Goal: Task Accomplishment & Management: Manage account settings

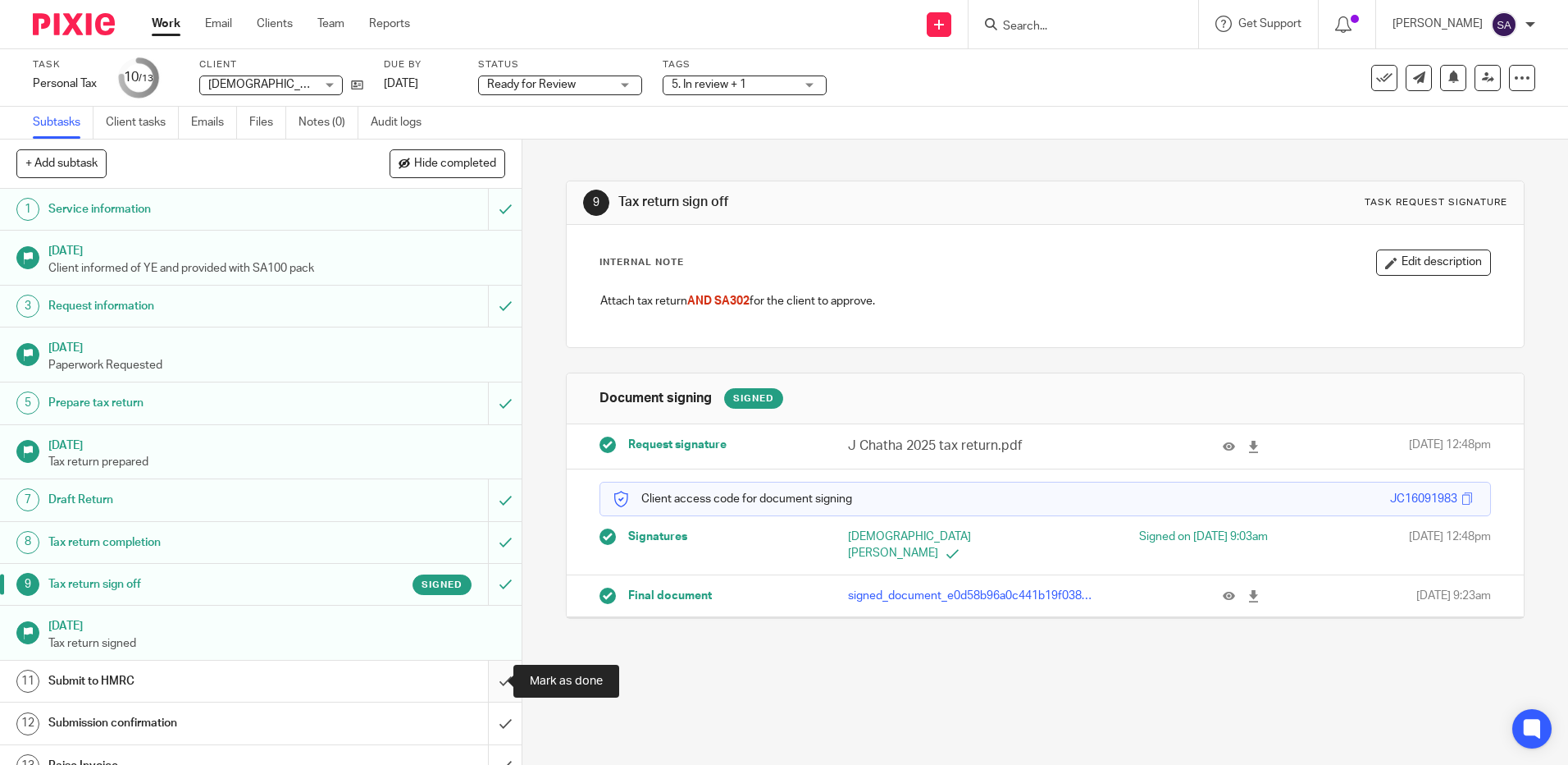
click at [492, 684] on input "submit" at bounding box center [261, 681] width 521 height 41
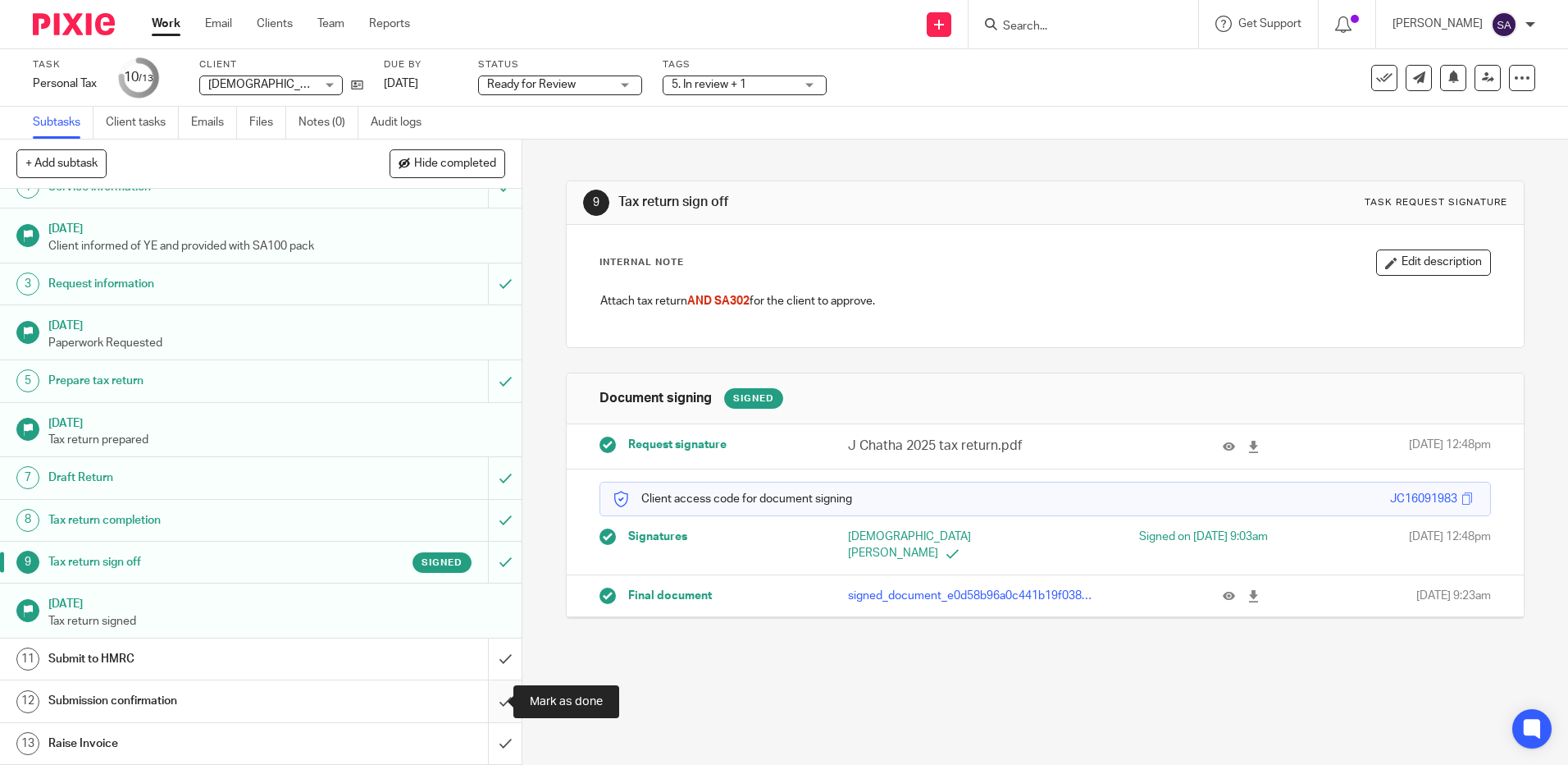
click at [487, 700] on input "submit" at bounding box center [261, 701] width 521 height 41
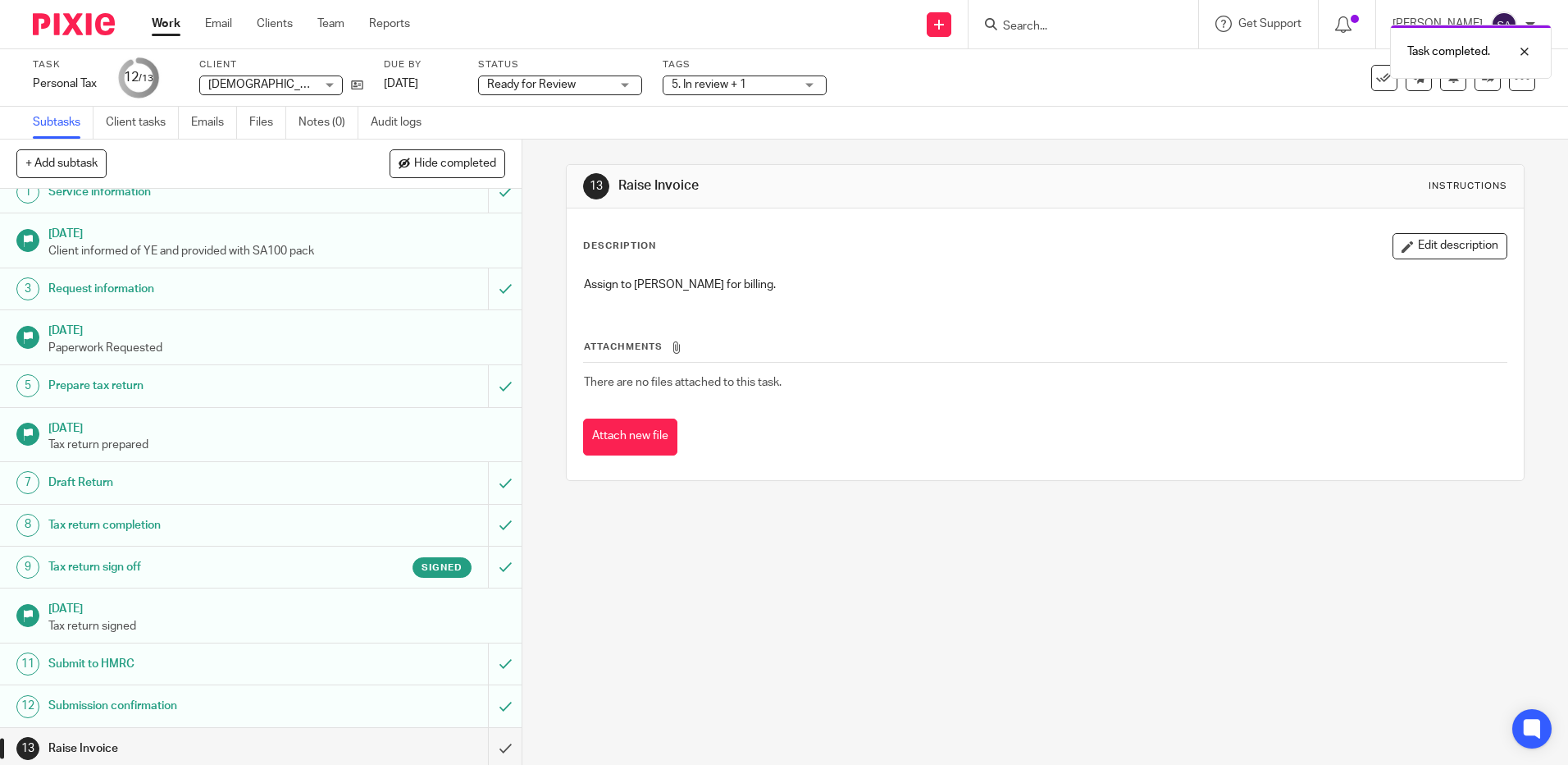
scroll to position [23, 0]
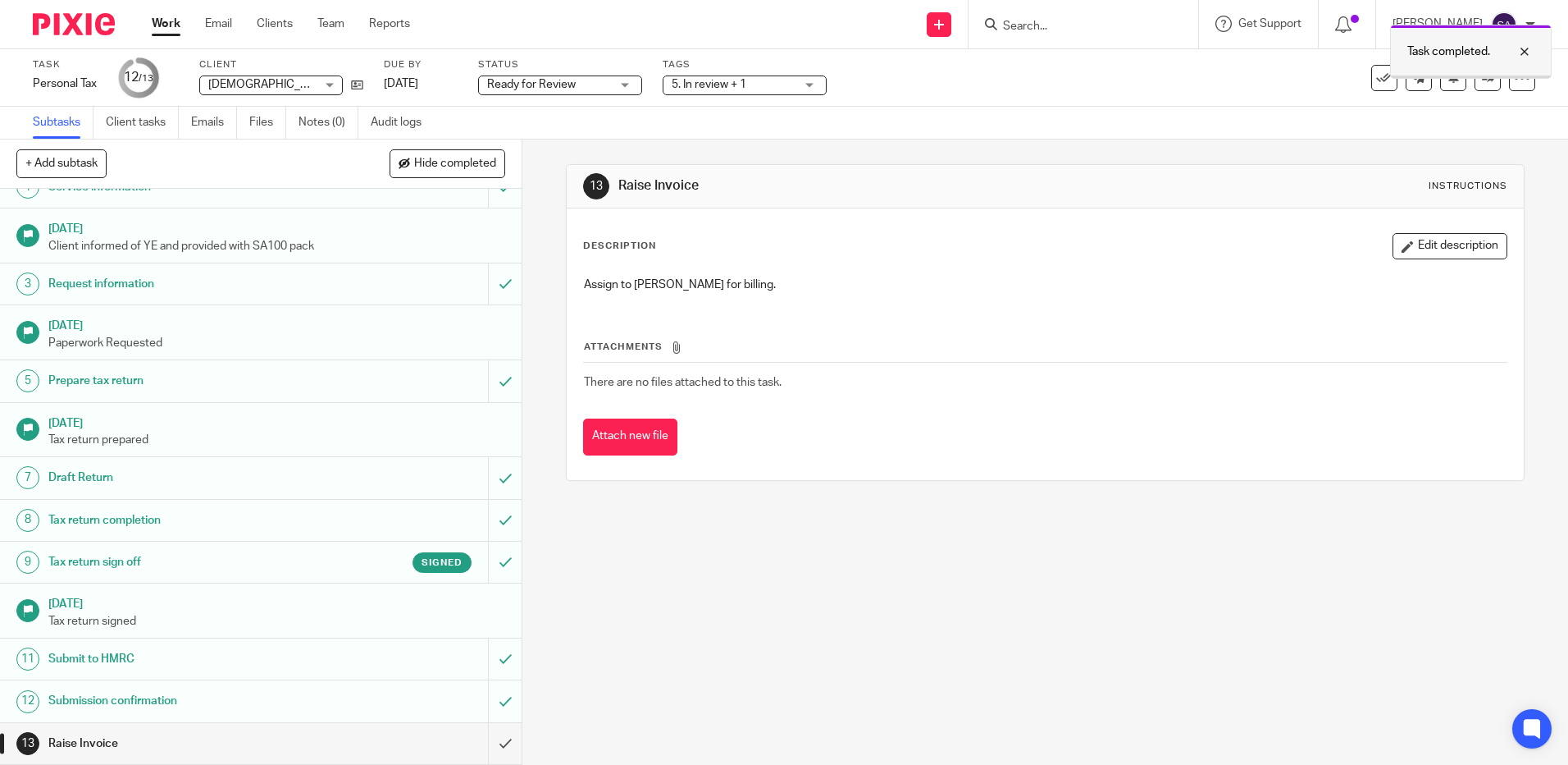
click at [1522, 51] on div at bounding box center [1512, 51] width 44 height 20
click at [1481, 77] on icon at bounding box center [1487, 77] width 12 height 12
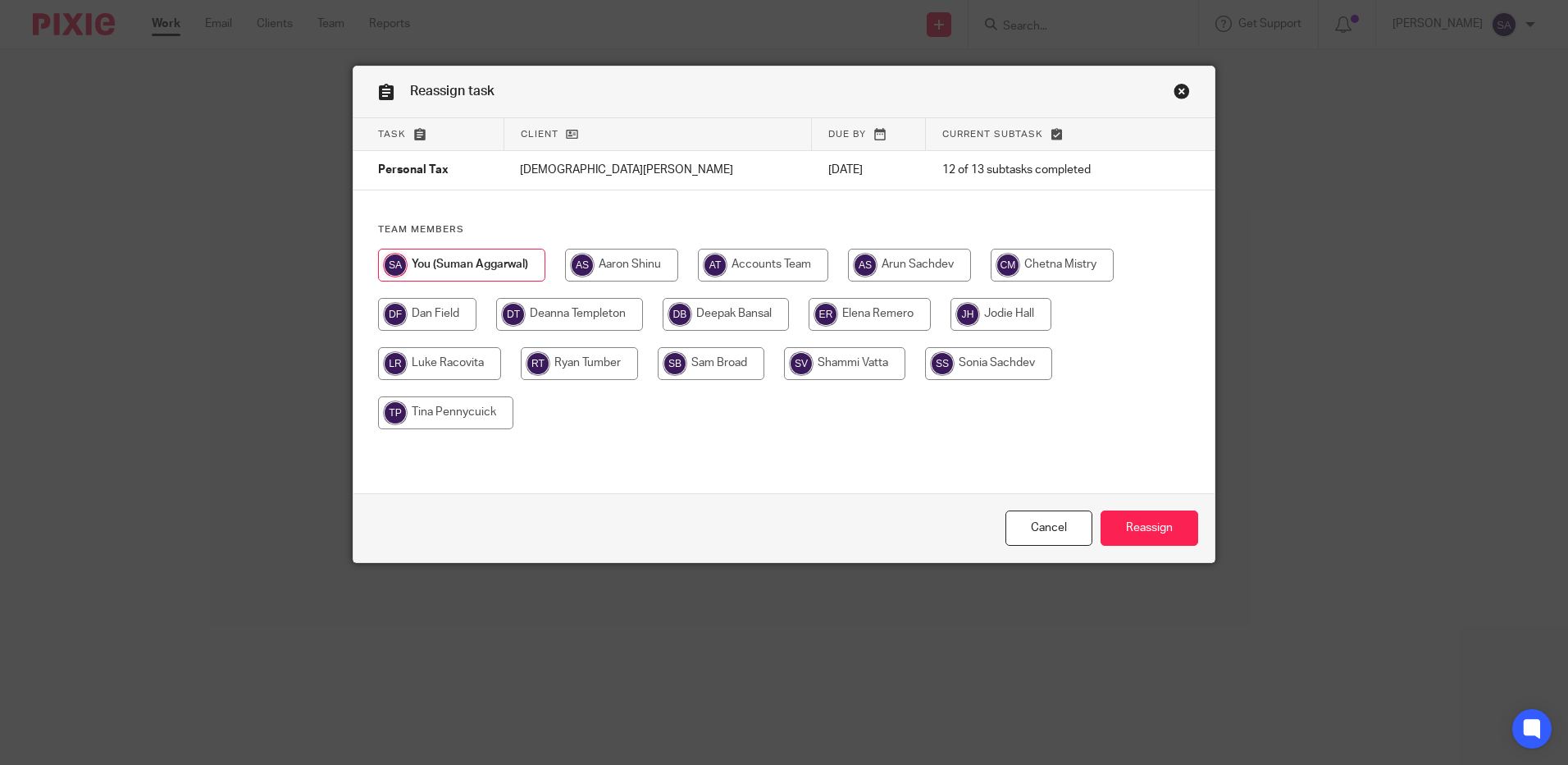
click at [560, 311] on input "radio" at bounding box center [569, 313] width 147 height 33
radio input "true"
click at [1144, 535] on input "Reassign" at bounding box center [1149, 527] width 98 height 35
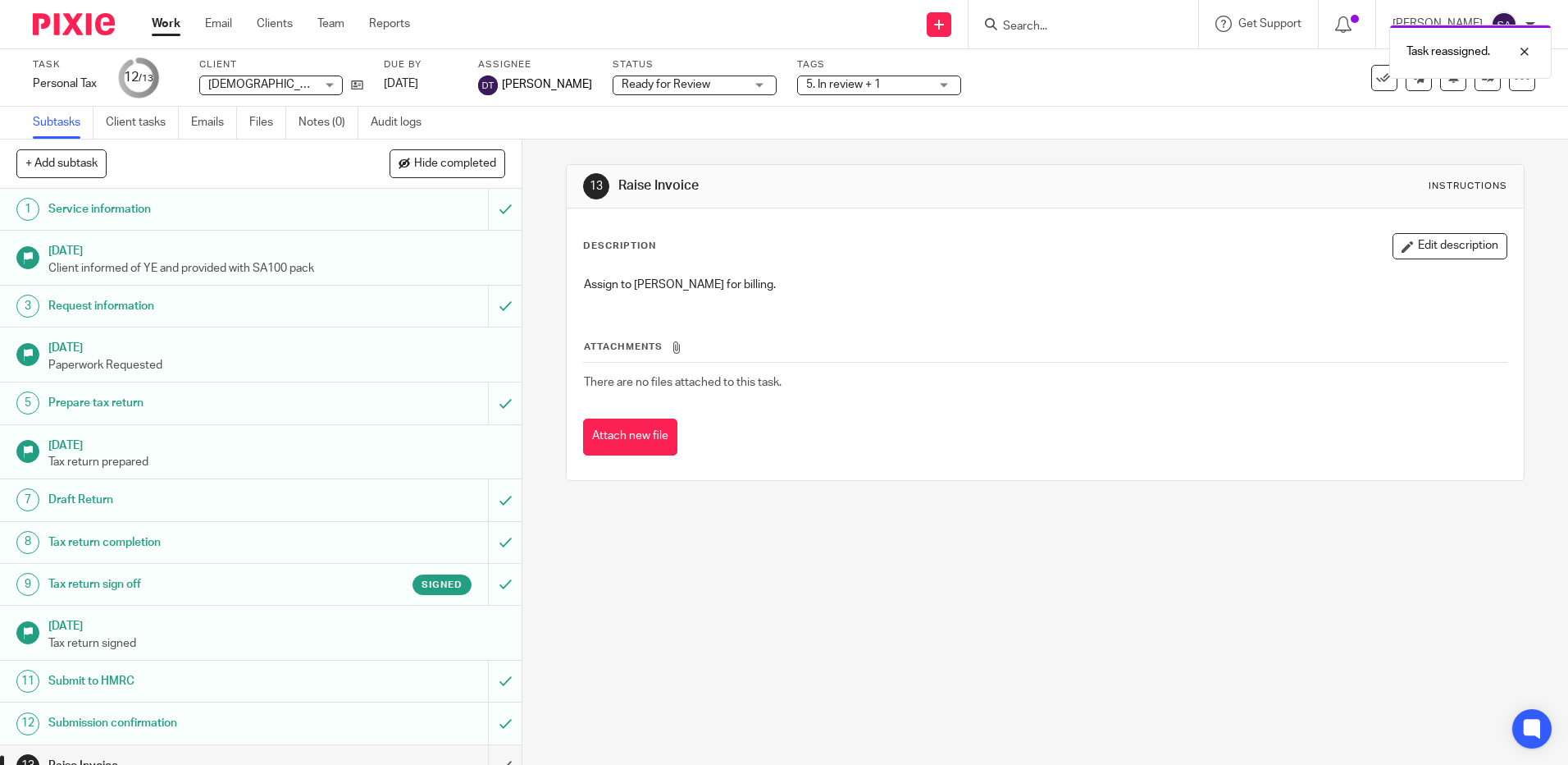
click at [765, 84] on div "Ready for Review Ready for Review" at bounding box center [694, 85] width 164 height 20
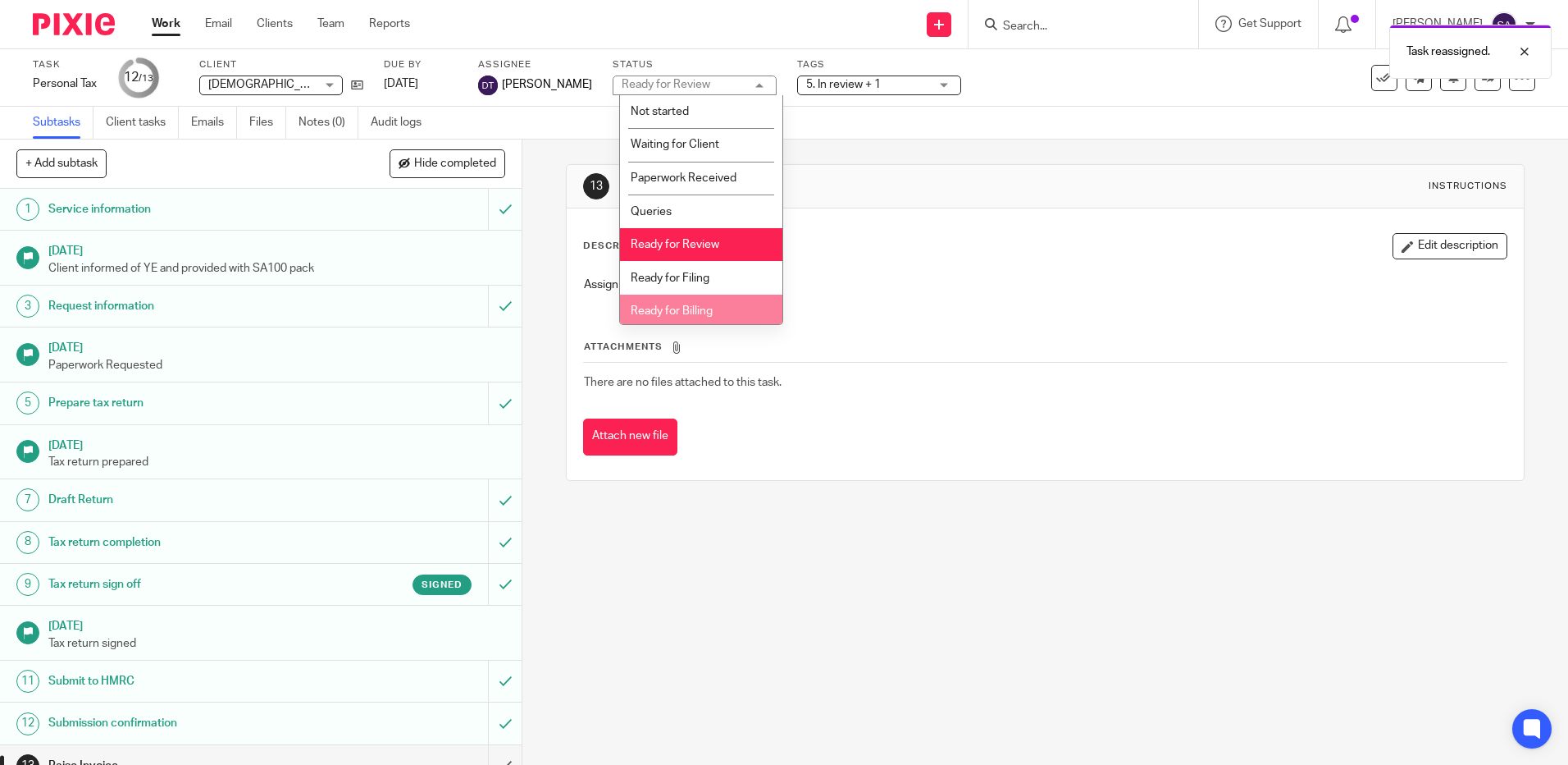
click at [705, 305] on span "Ready for Billing" at bounding box center [671, 311] width 82 height 11
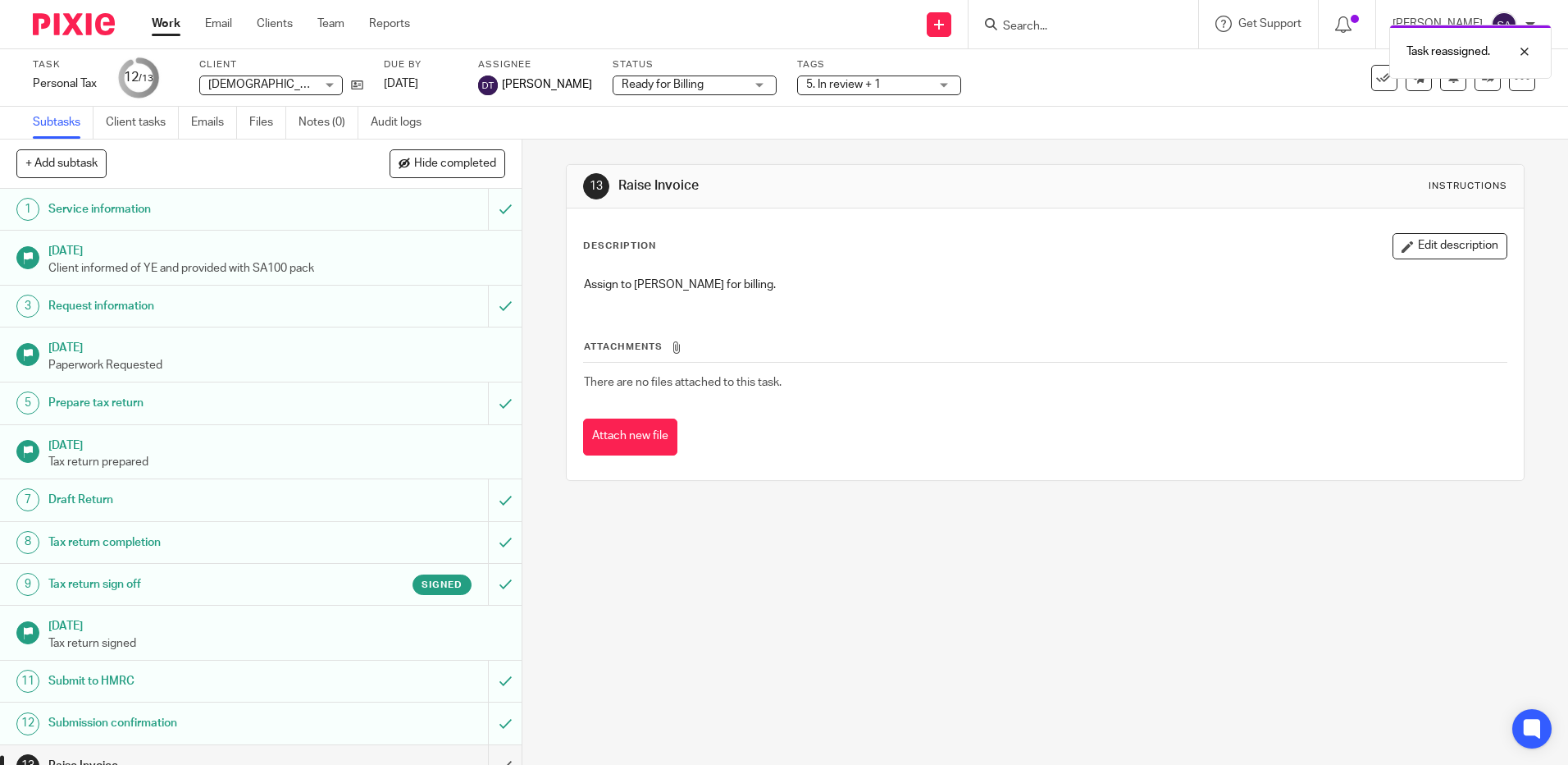
click at [944, 90] on div "5. In review + 1" at bounding box center [879, 85] width 164 height 20
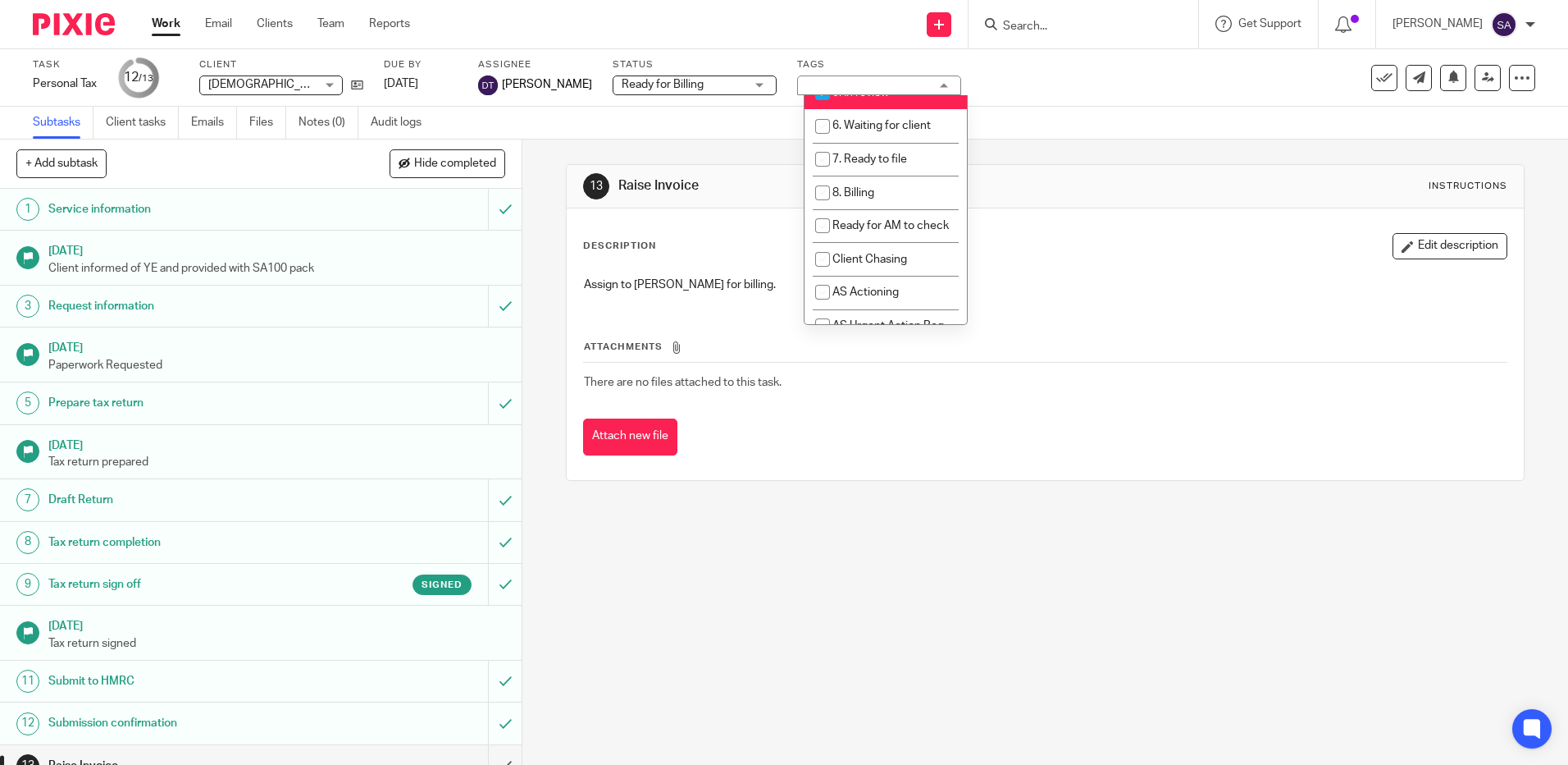
scroll to position [247, 0]
click at [866, 104] on span "5. In review" at bounding box center [861, 99] width 56 height 11
checkbox input "false"
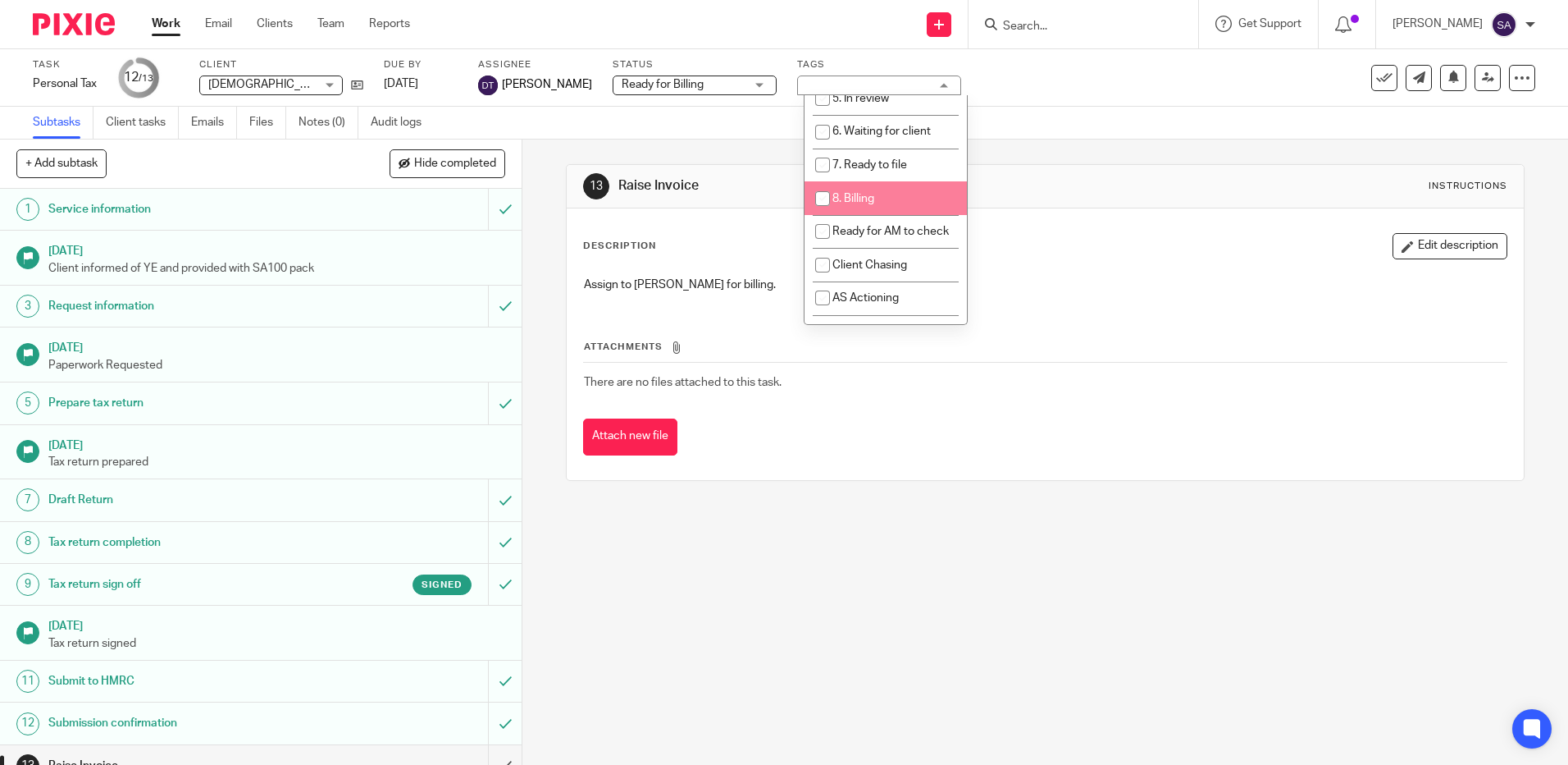
click at [889, 209] on li "8. Billing" at bounding box center [885, 199] width 163 height 34
checkbox input "true"
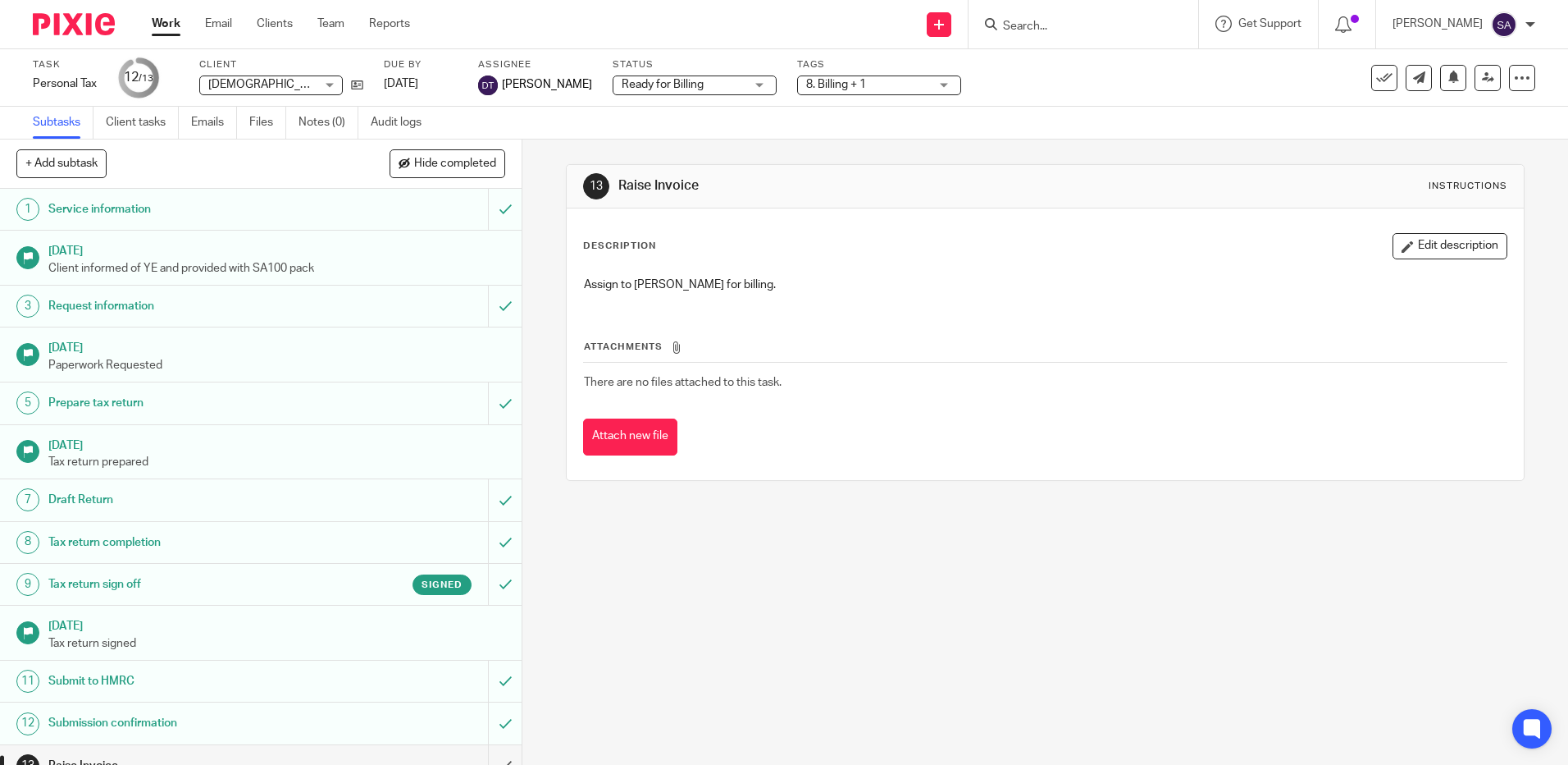
click at [988, 297] on div "Assign to Deanna for billing." at bounding box center [1044, 286] width 938 height 37
click at [173, 22] on link "Work" at bounding box center [166, 24] width 29 height 16
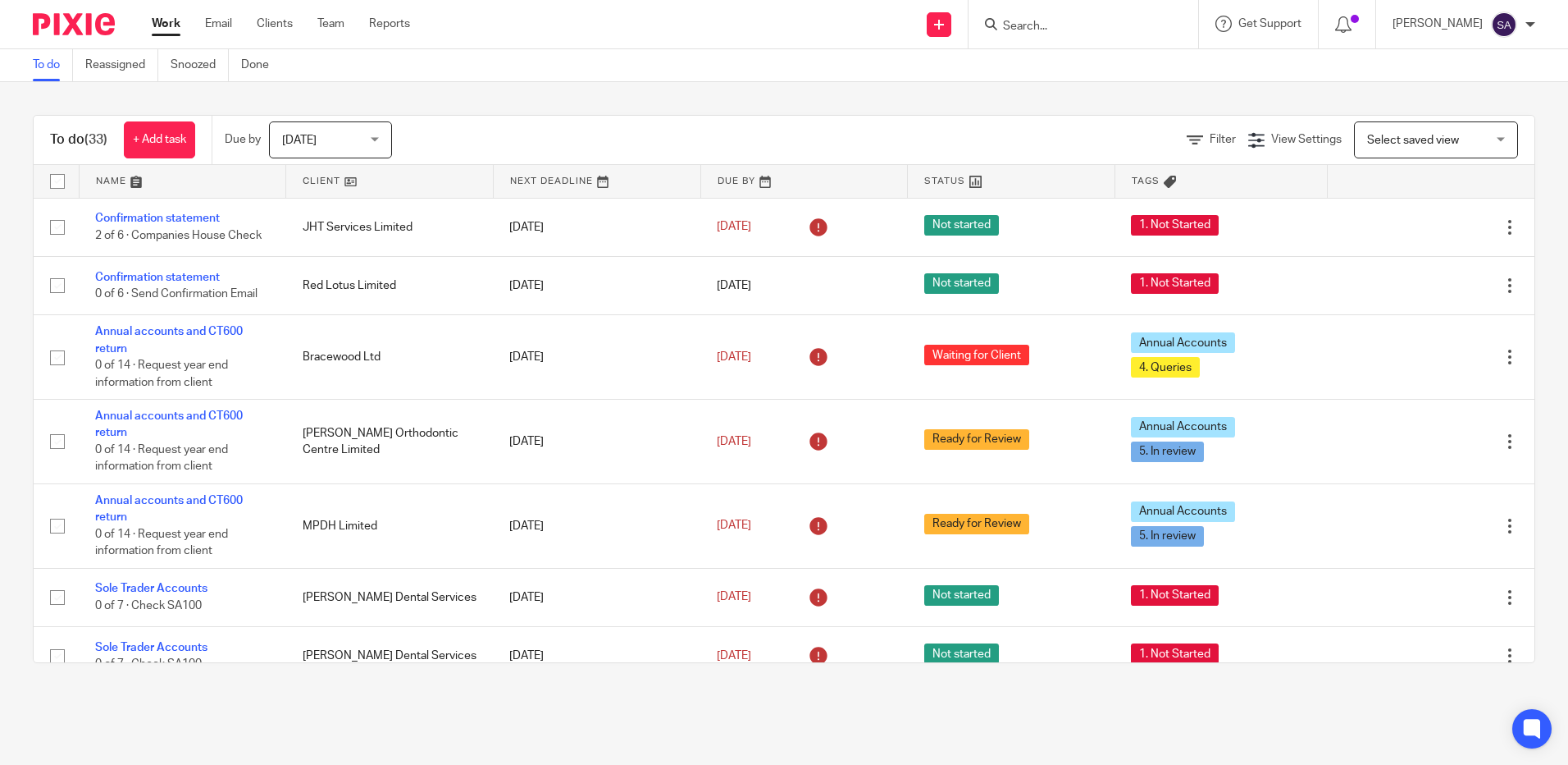
click at [1084, 70] on div "To do Reassigned Snoozed Done" at bounding box center [784, 65] width 1568 height 33
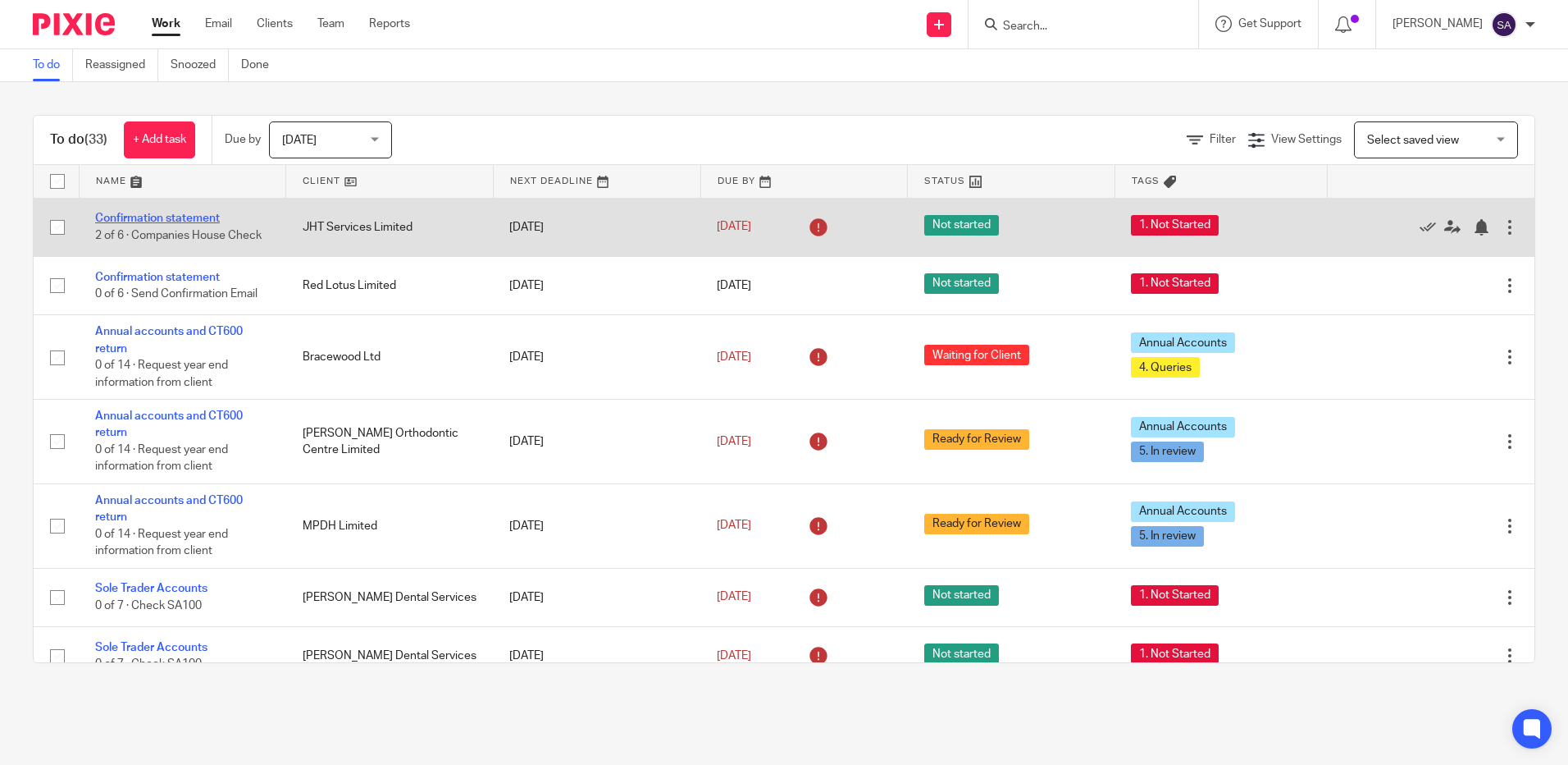
click at [168, 214] on link "Confirmation statement" at bounding box center [157, 218] width 125 height 11
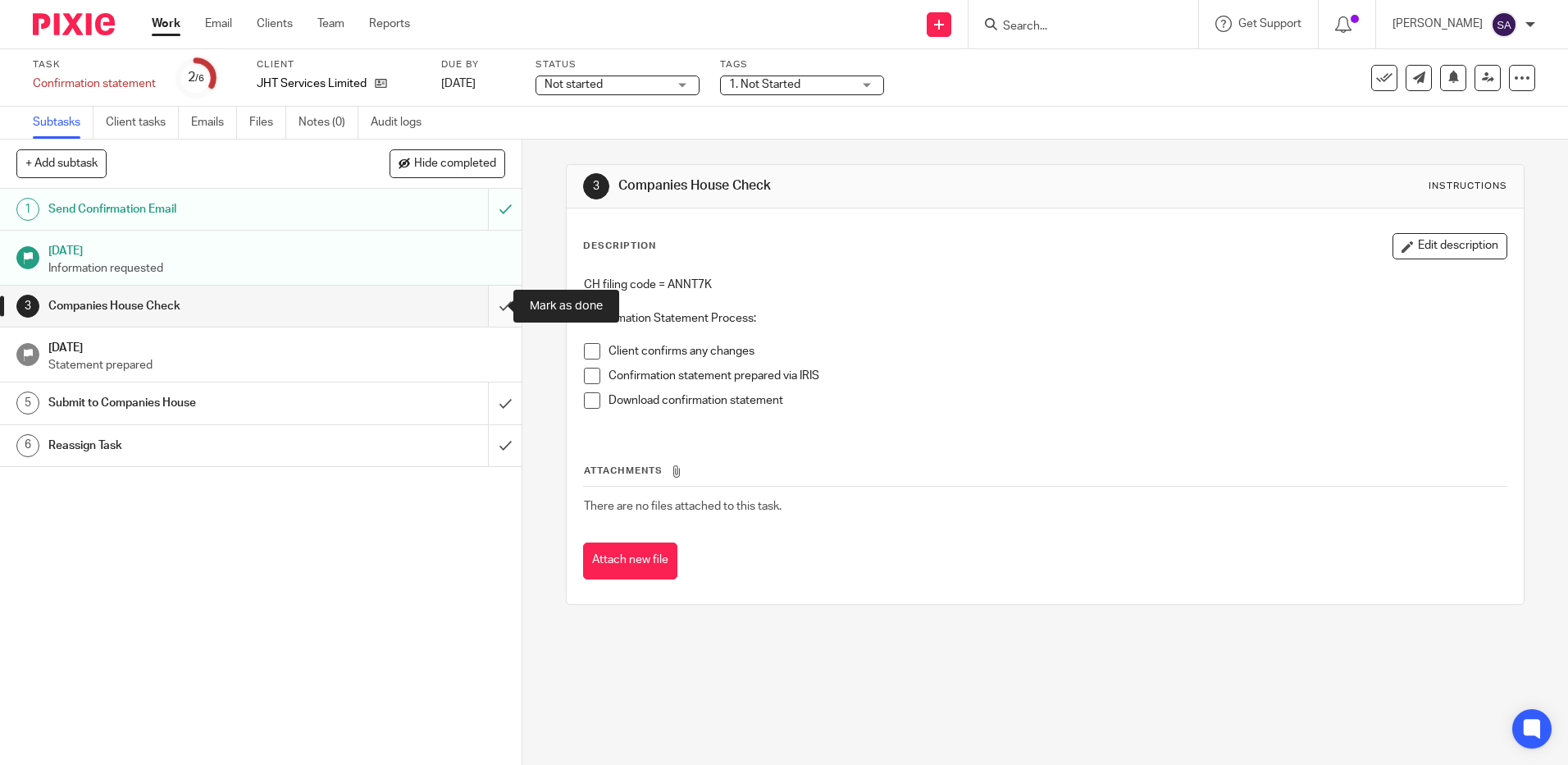
click at [485, 305] on input "submit" at bounding box center [261, 306] width 521 height 41
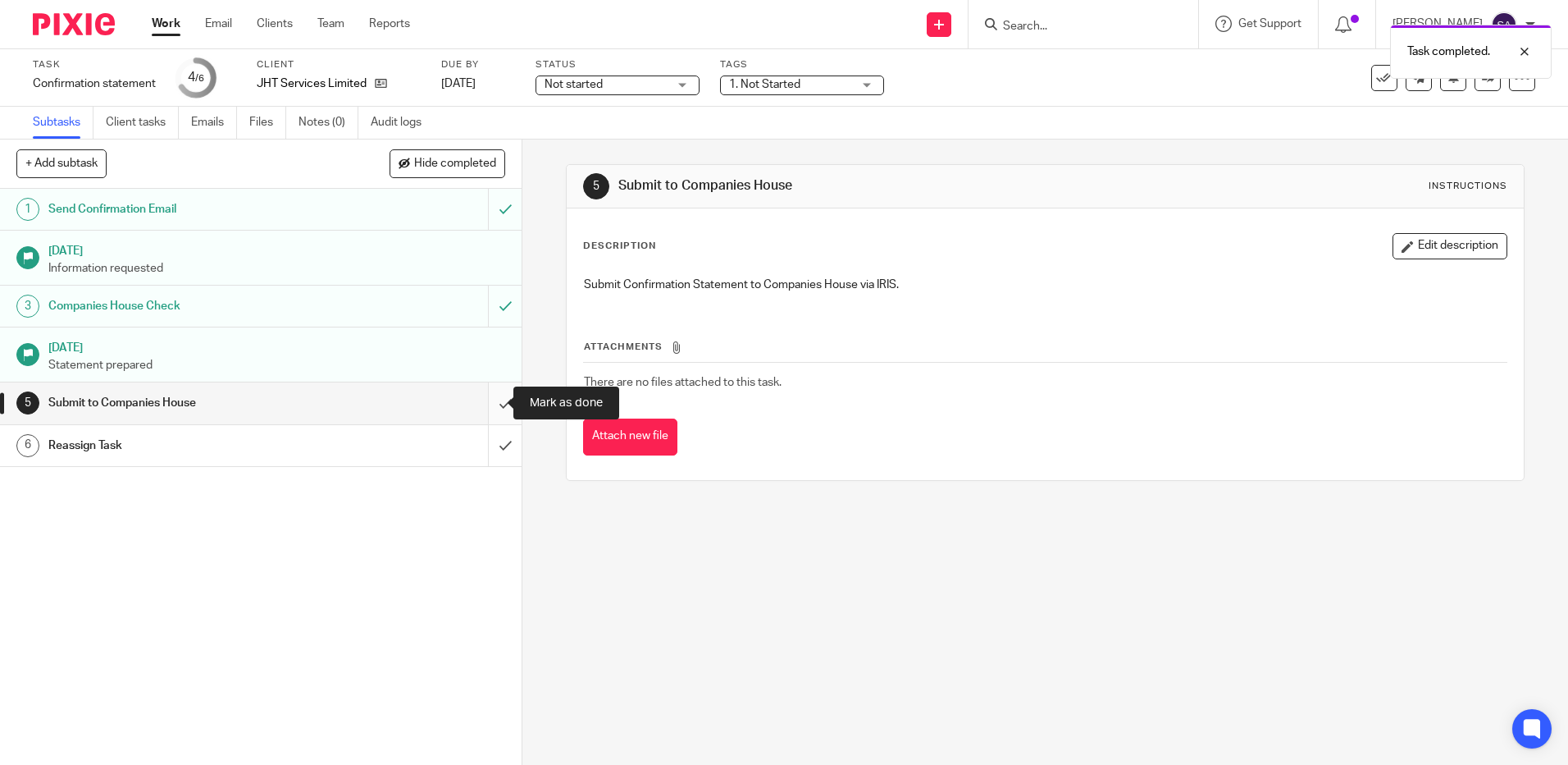
click at [483, 404] on input "submit" at bounding box center [261, 403] width 521 height 41
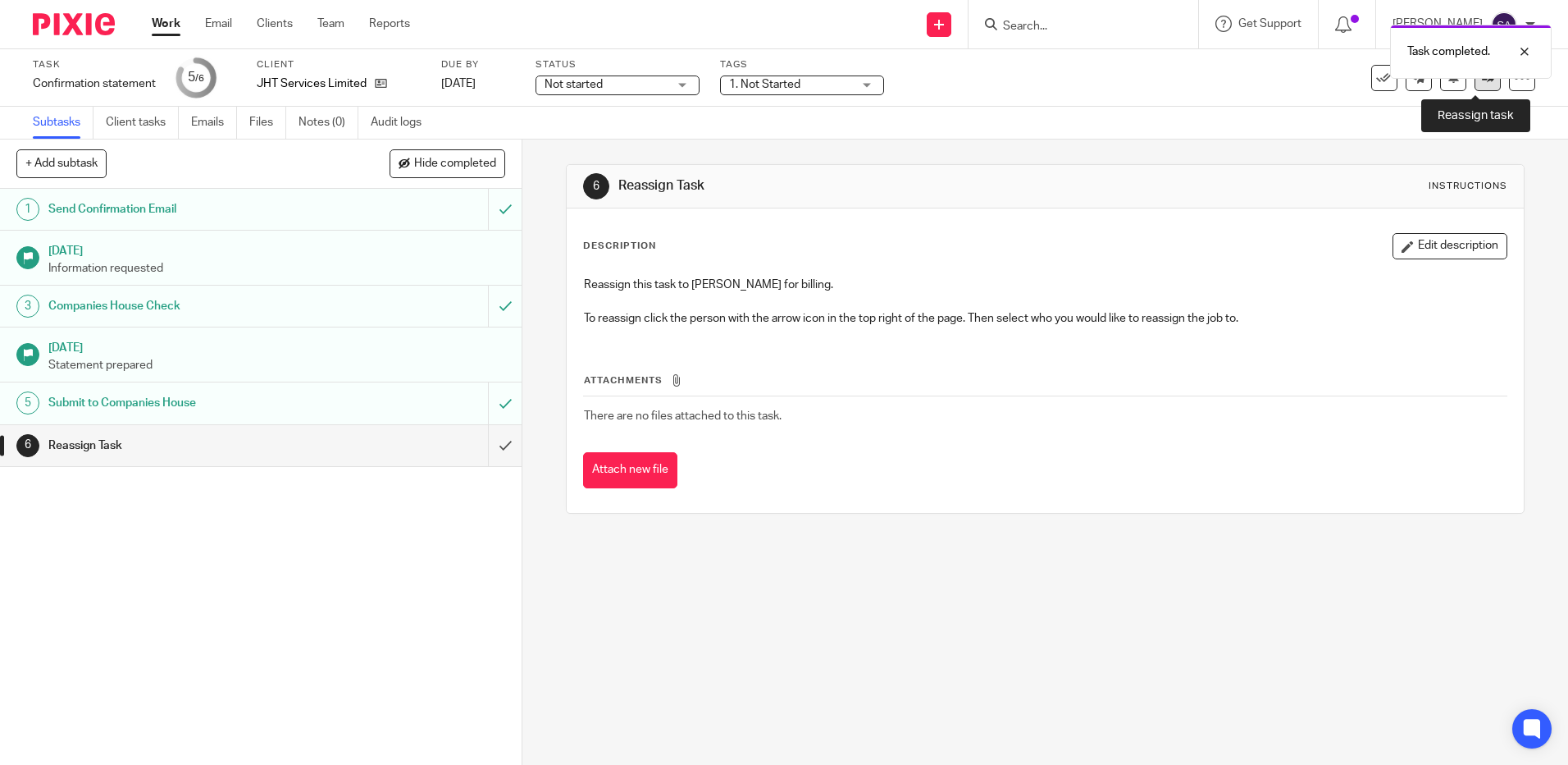
click at [1475, 85] on link at bounding box center [1488, 78] width 26 height 26
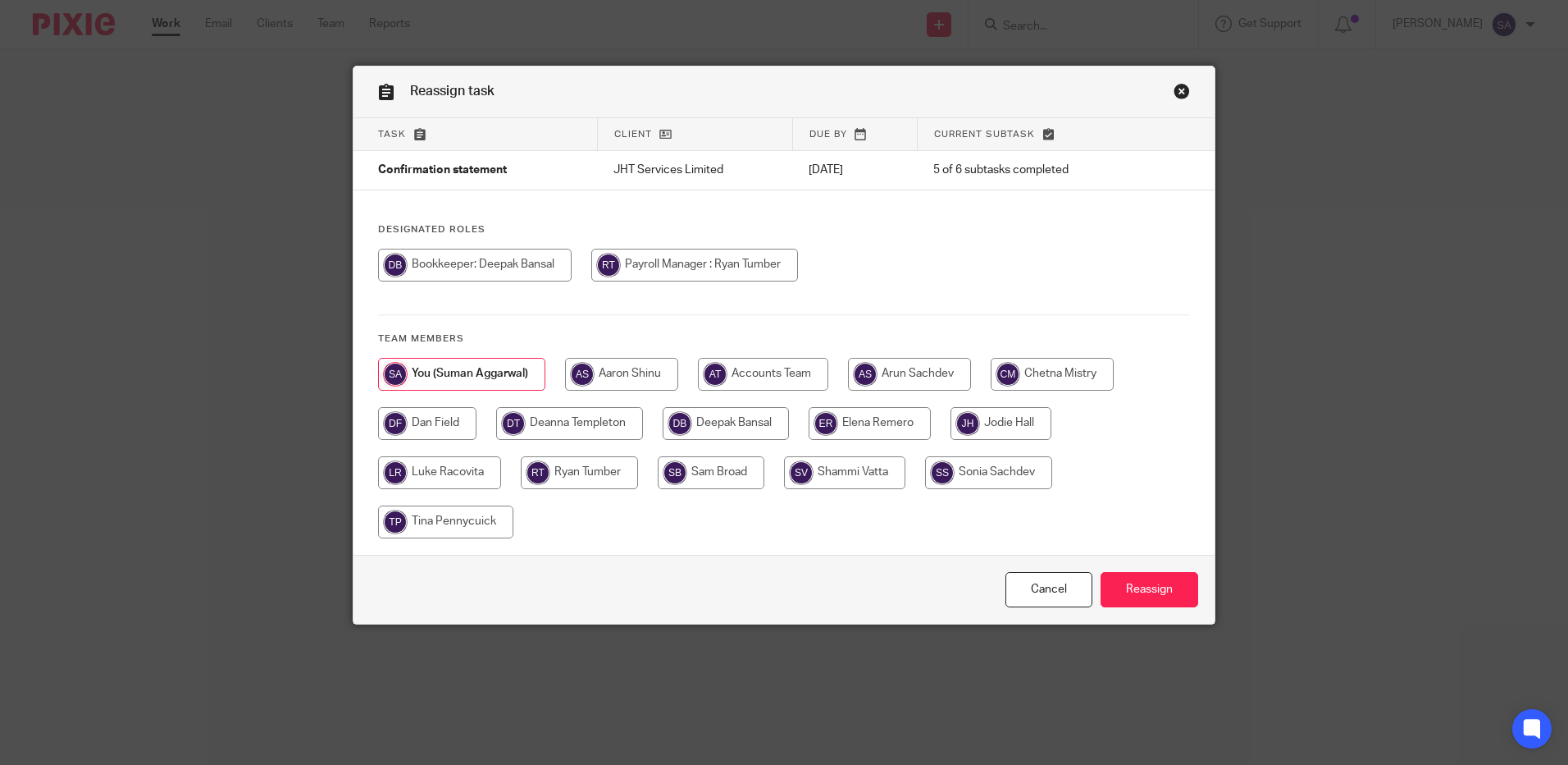
click at [546, 425] on input "radio" at bounding box center [569, 422] width 147 height 33
radio input "true"
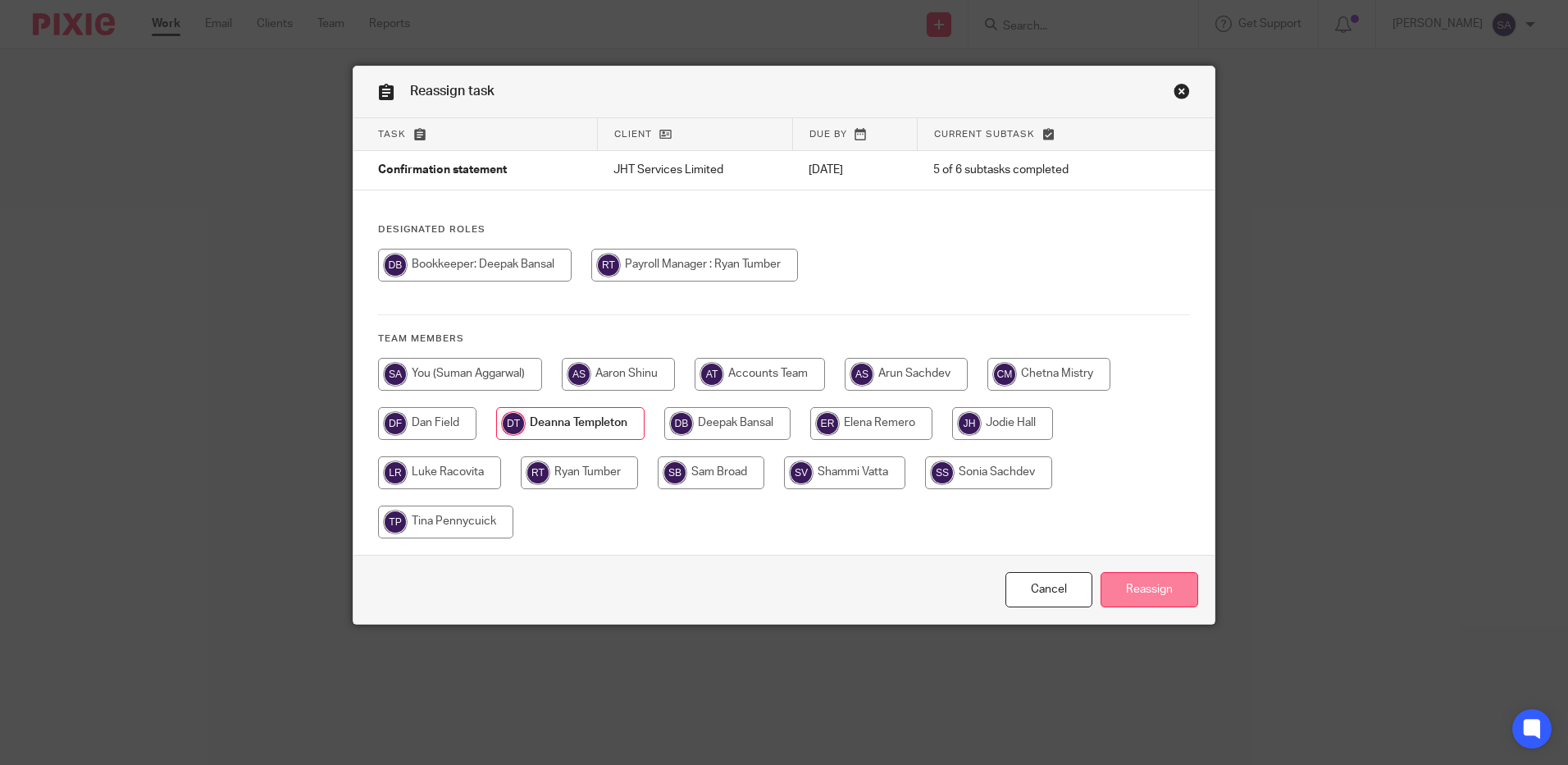
click at [1175, 592] on input "Reassign" at bounding box center [1149, 589] width 98 height 35
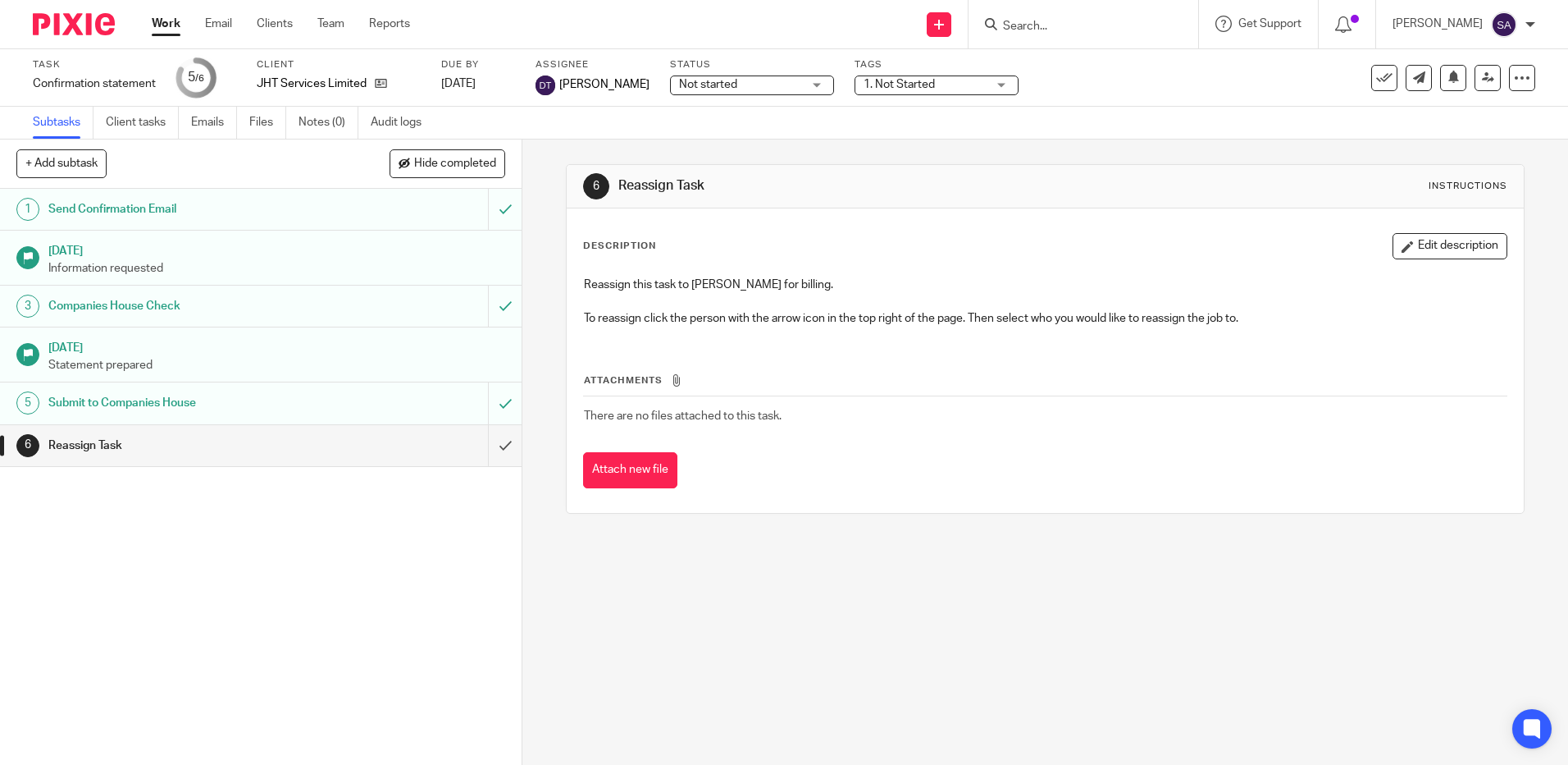
click at [1065, 585] on div "6 Reassign Task Instructions Description Edit description Reassign this task to…" at bounding box center [1045, 452] width 1046 height 625
click at [818, 84] on div "Not started Not started" at bounding box center [752, 85] width 164 height 20
drag, startPoint x: 999, startPoint y: 125, endPoint x: 1009, endPoint y: 163, distance: 39.3
drag, startPoint x: 1009, startPoint y: 163, endPoint x: 1010, endPoint y: 84, distance: 79.0
click at [1010, 84] on div "1. Not Started" at bounding box center [936, 85] width 164 height 20
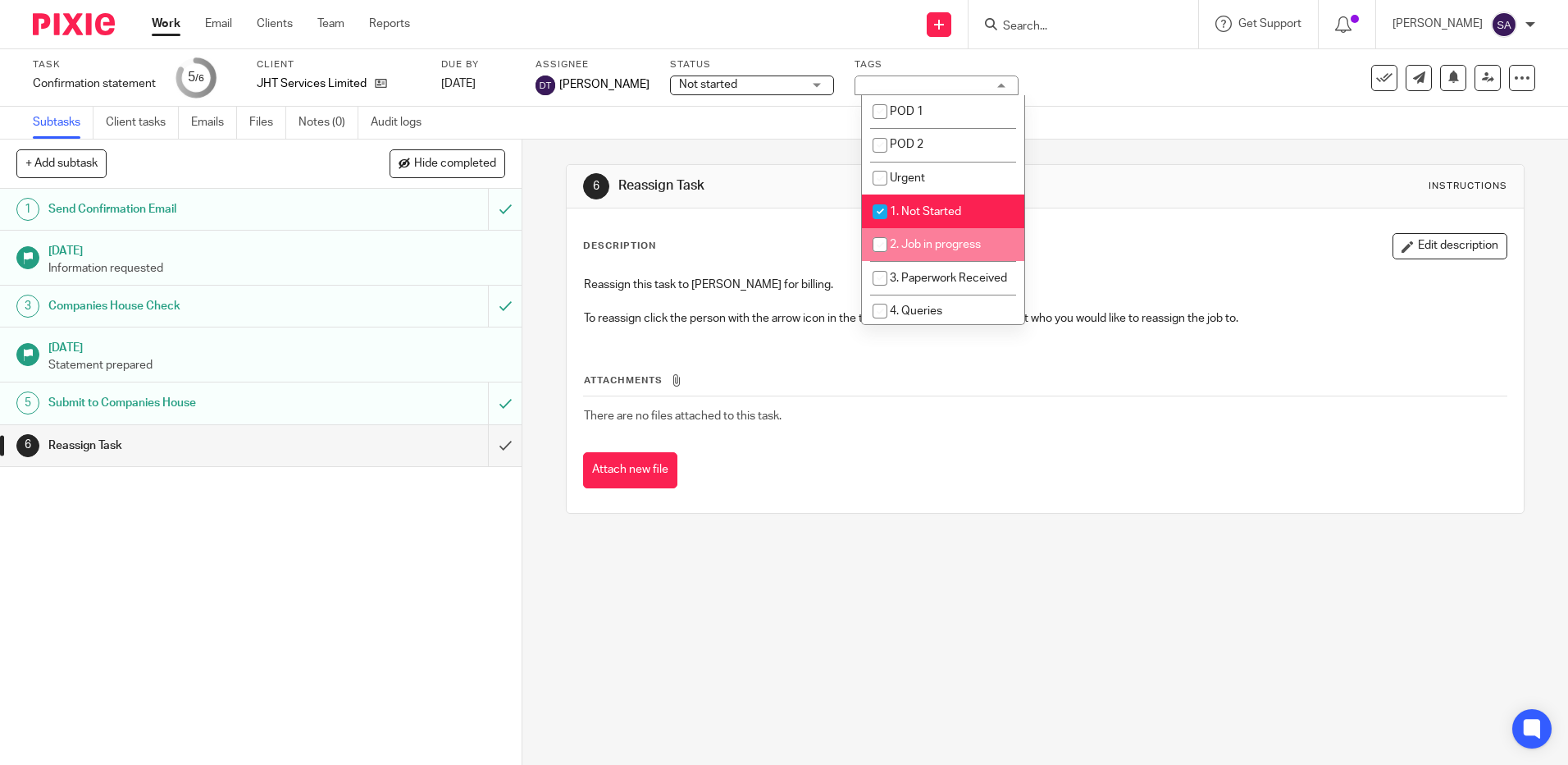
scroll to position [164, 0]
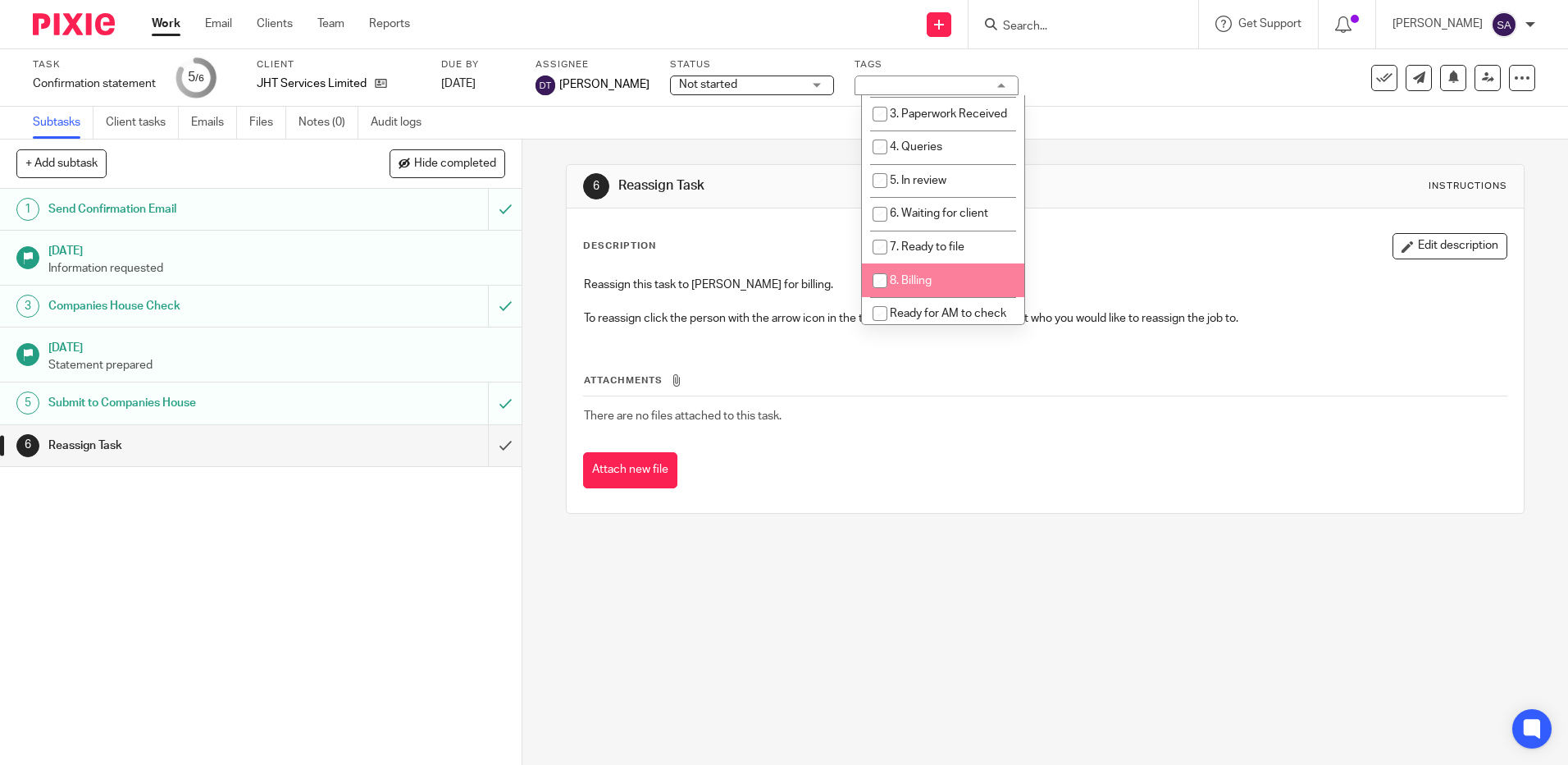
click at [881, 296] on input "checkbox" at bounding box center [879, 280] width 31 height 31
checkbox input "true"
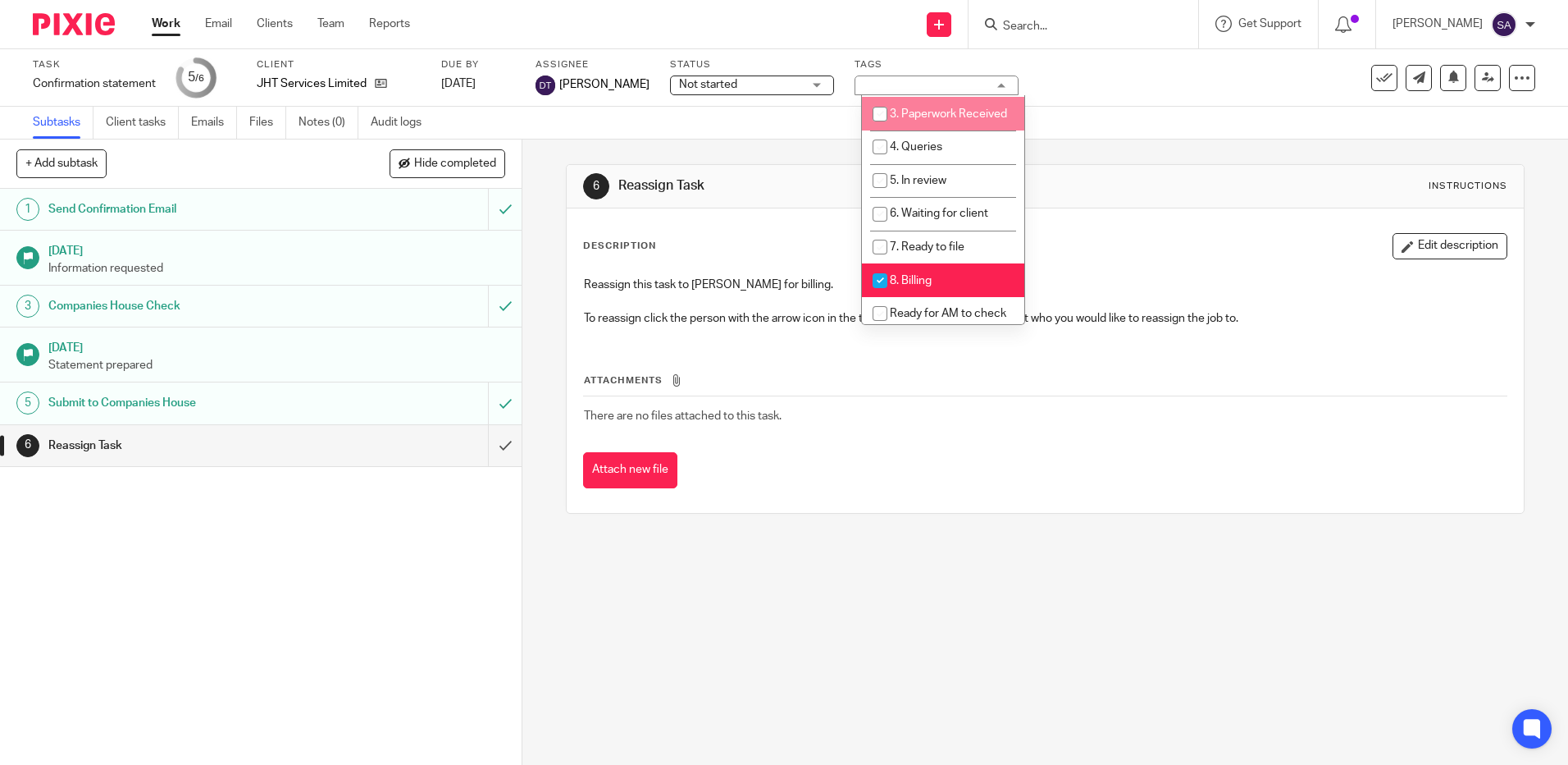
click at [163, 28] on link "Work" at bounding box center [166, 24] width 29 height 16
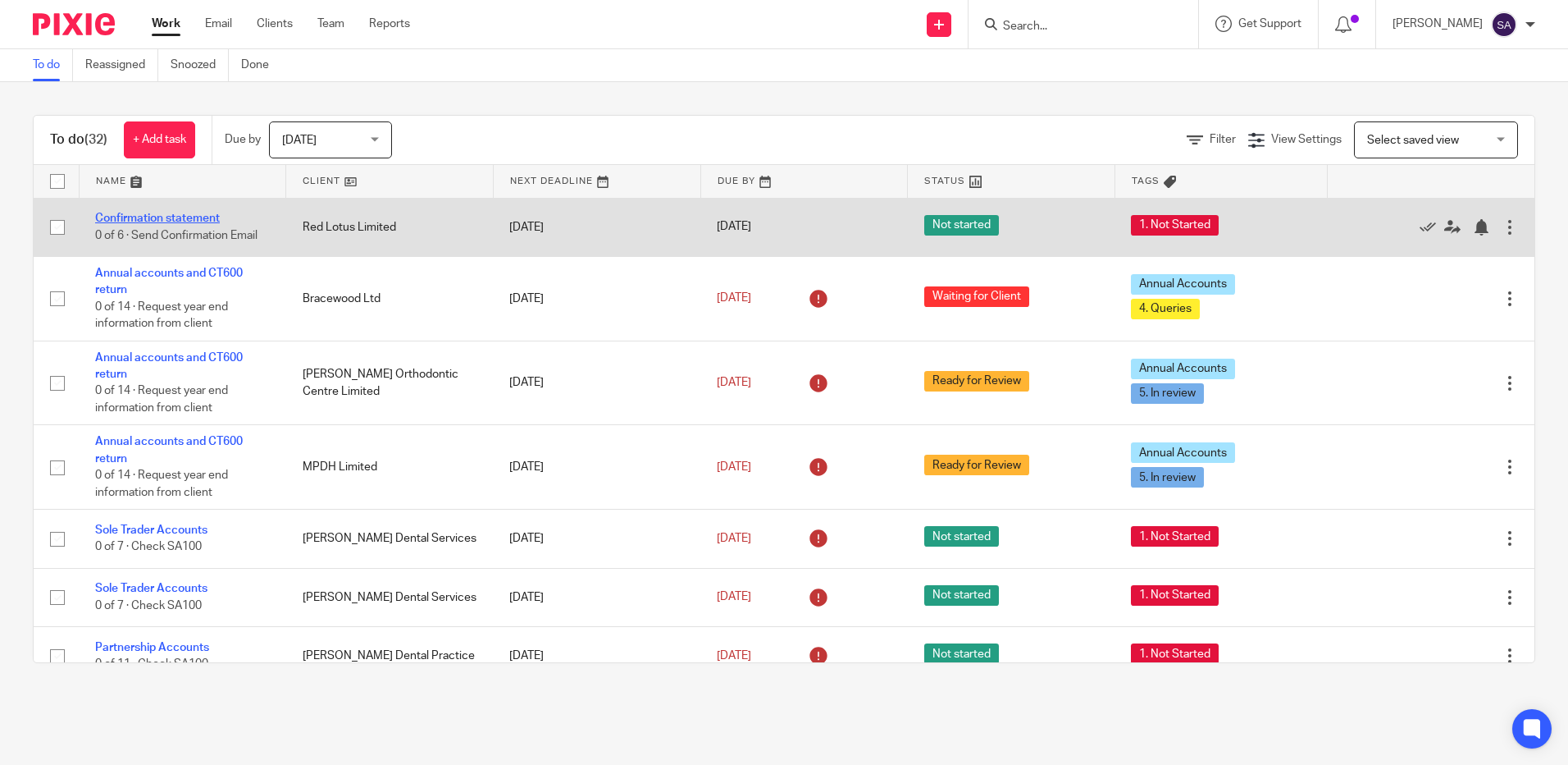
click at [143, 217] on link "Confirmation statement" at bounding box center [157, 218] width 125 height 11
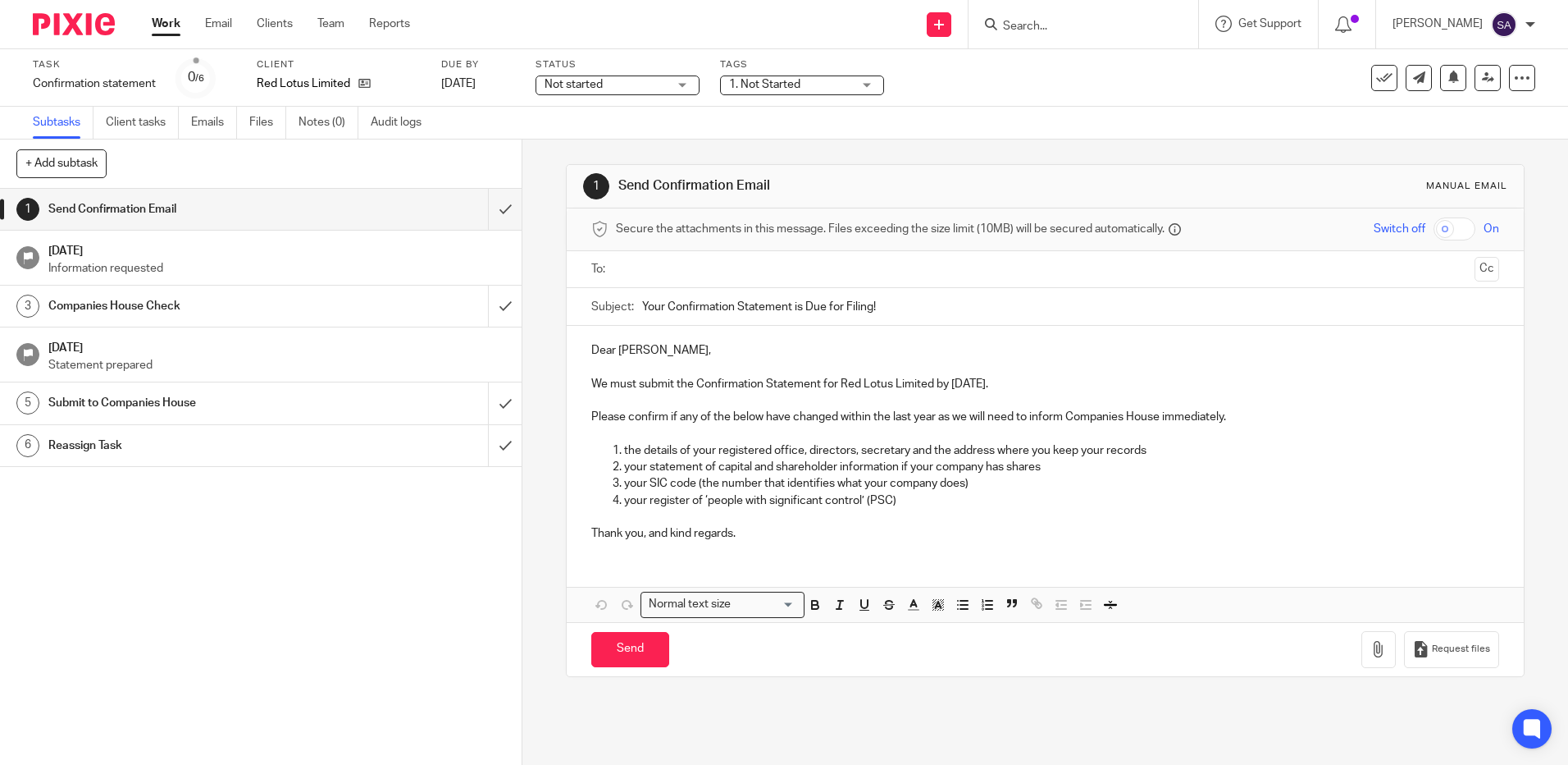
click at [675, 266] on input "text" at bounding box center [1044, 269] width 846 height 19
click at [731, 272] on span at bounding box center [736, 270] width 10 height 10
click at [705, 279] on ul at bounding box center [1045, 269] width 856 height 27
click at [680, 280] on ul at bounding box center [1045, 269] width 856 height 27
drag, startPoint x: 680, startPoint y: 303, endPoint x: 636, endPoint y: 279, distance: 50.1
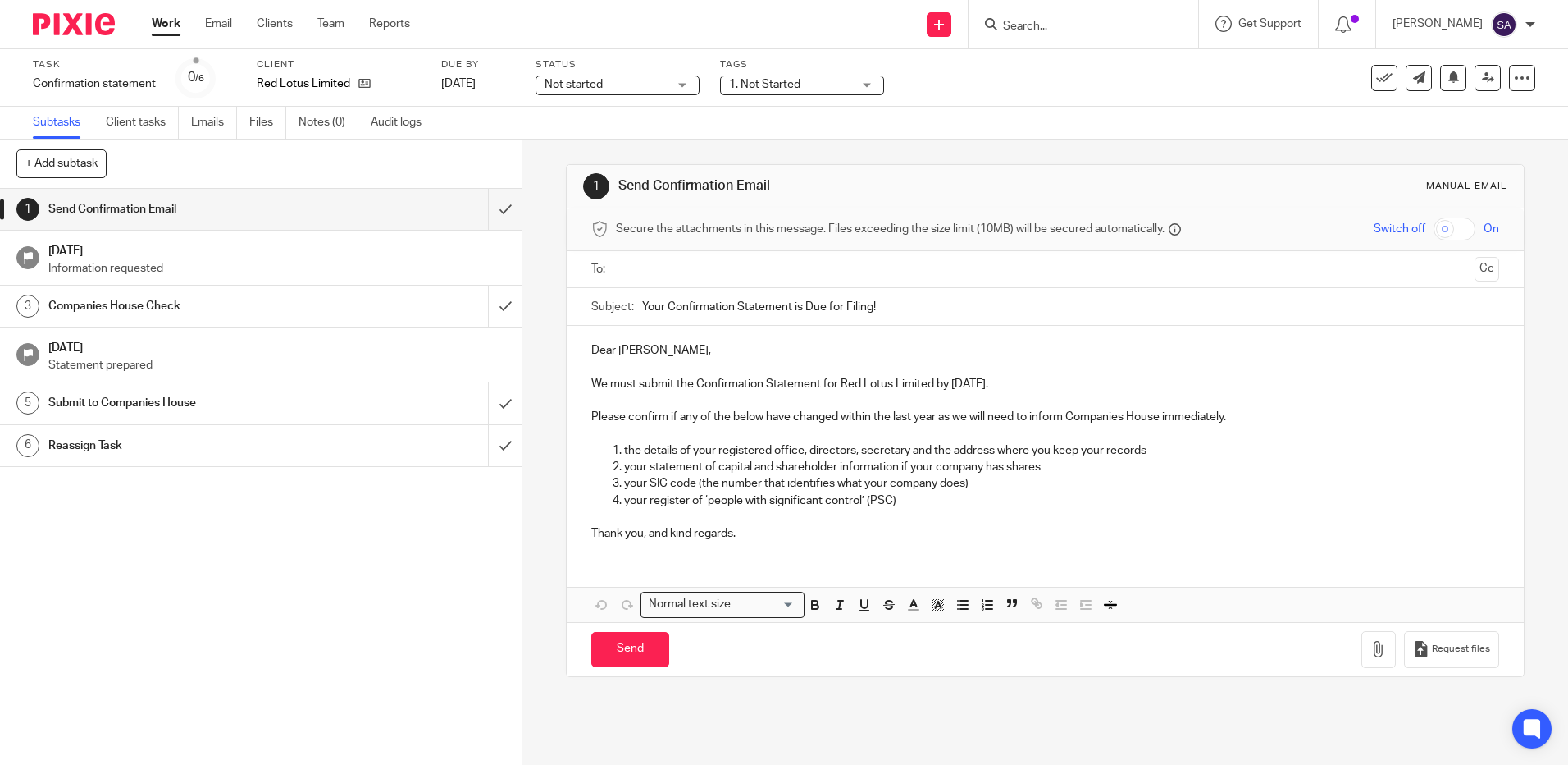
click at [636, 279] on ul at bounding box center [1045, 269] width 856 height 27
click at [636, 282] on ul at bounding box center [1045, 269] width 856 height 27
drag, startPoint x: 636, startPoint y: 281, endPoint x: 615, endPoint y: 273, distance: 22.5
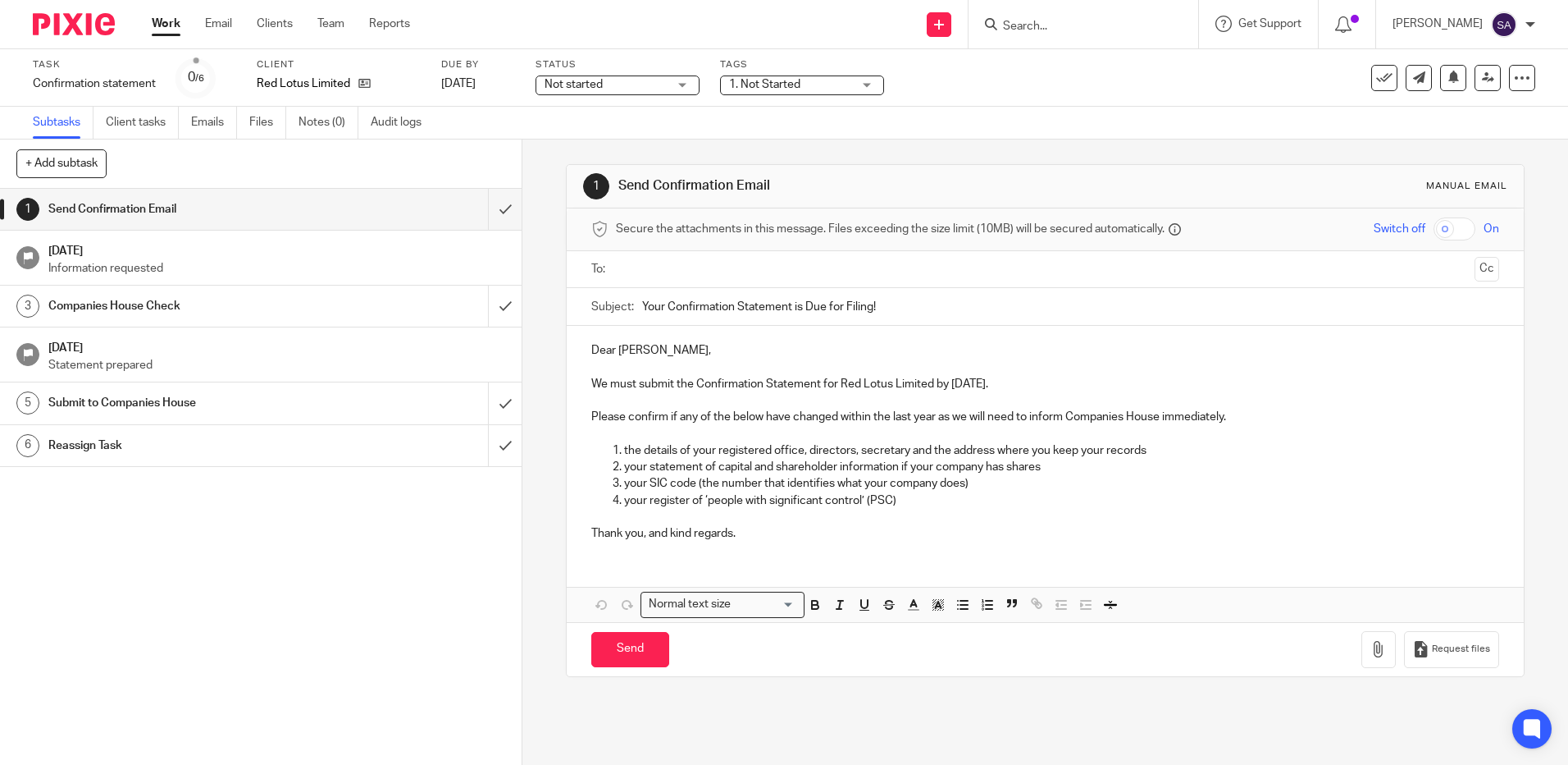
click at [635, 281] on ul at bounding box center [1045, 269] width 856 height 27
click at [605, 268] on div "To: Cc" at bounding box center [1045, 269] width 907 height 37
click at [630, 270] on input "text" at bounding box center [1044, 269] width 846 height 19
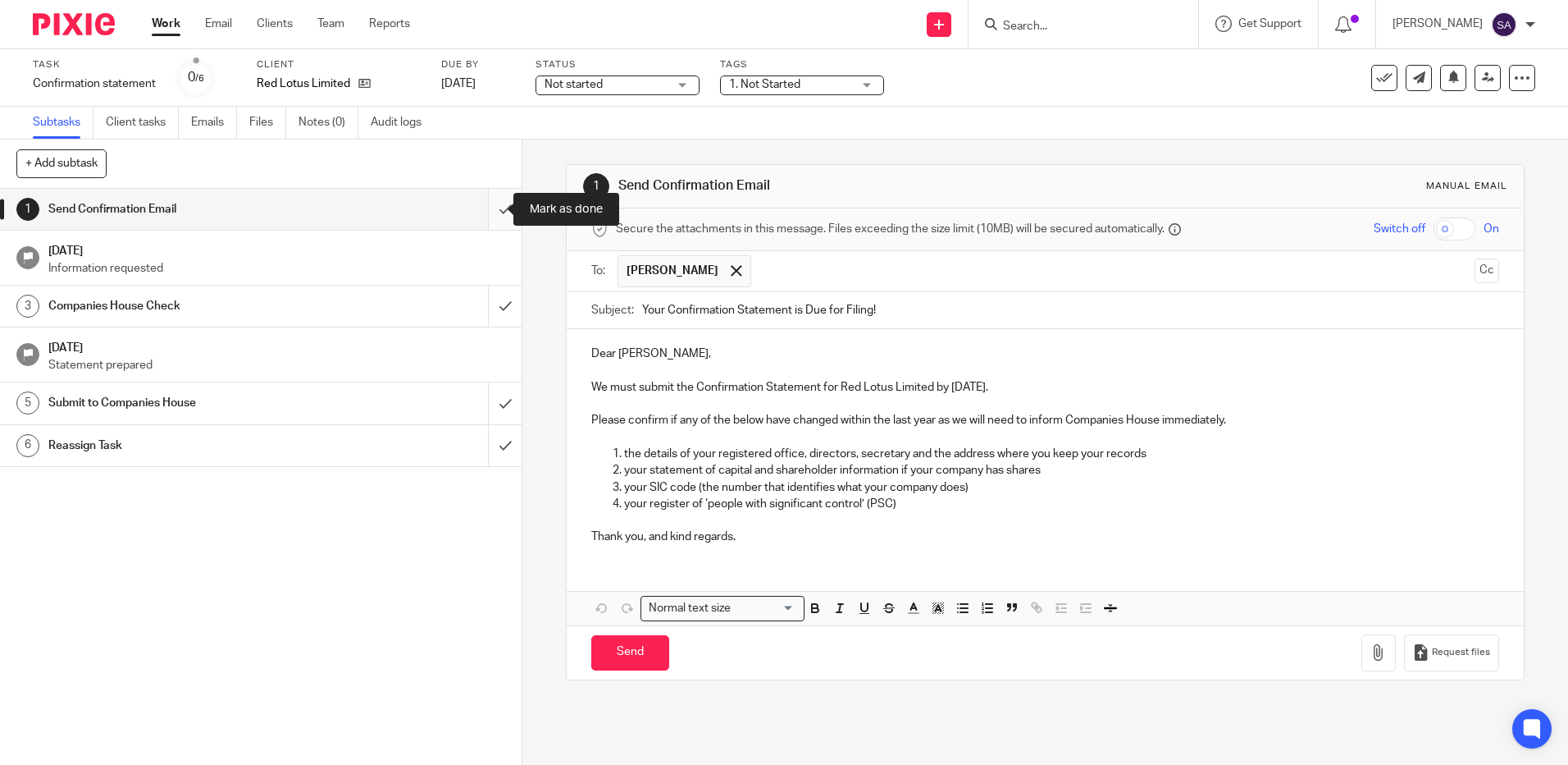
click at [489, 213] on input "submit" at bounding box center [261, 210] width 521 height 41
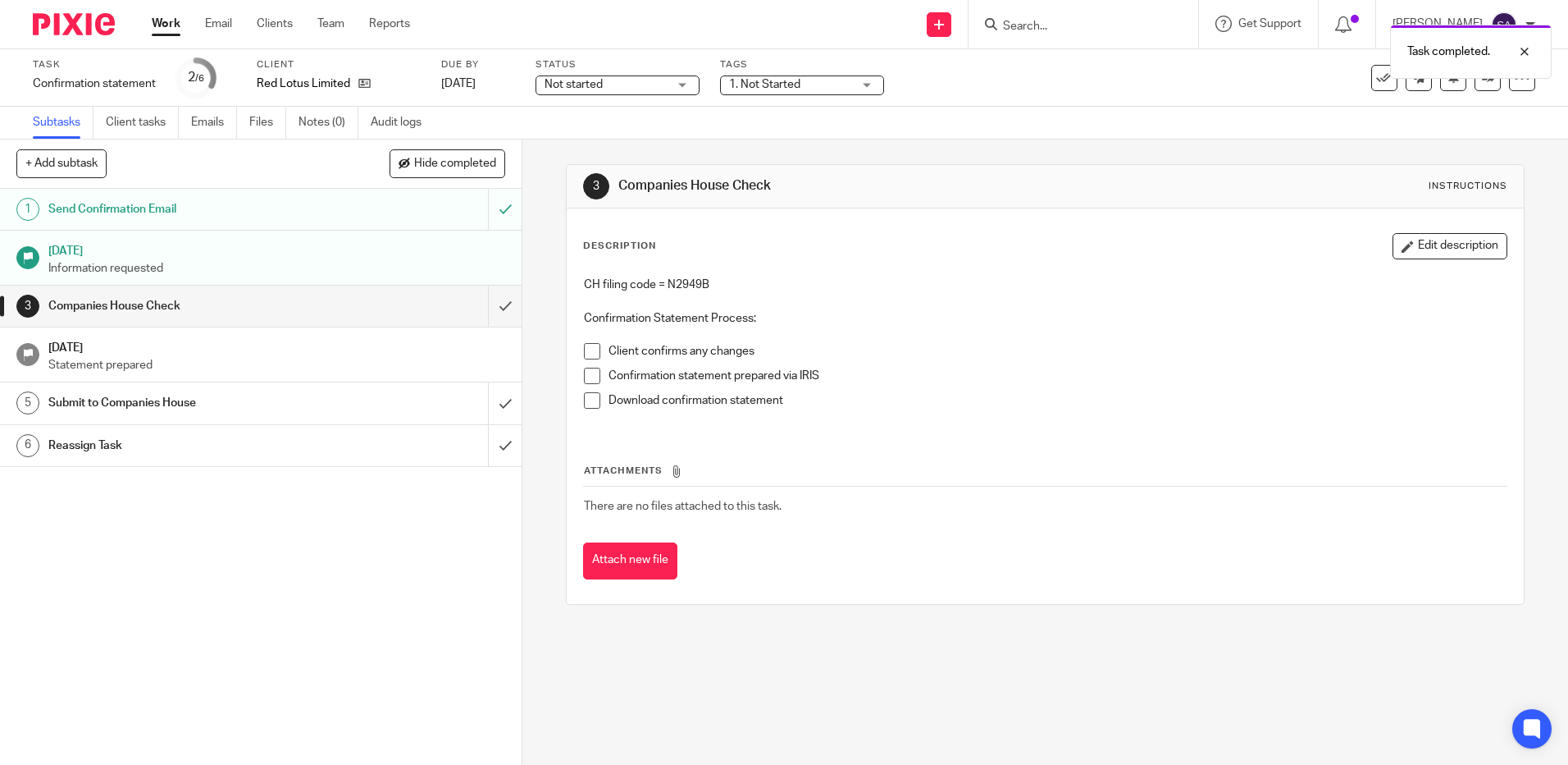
click at [684, 86] on div "Not started Not started" at bounding box center [617, 85] width 164 height 20
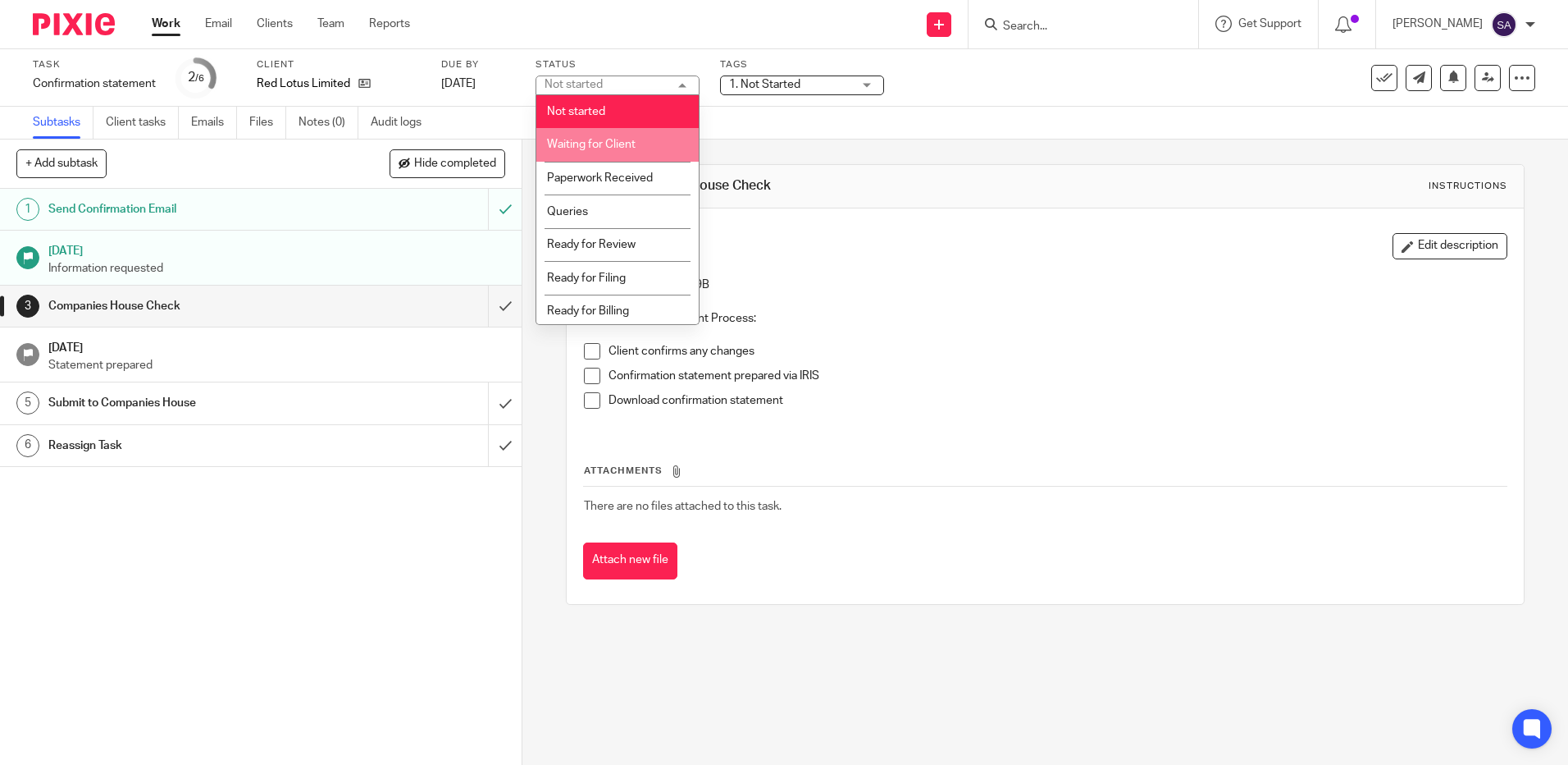
click at [621, 139] on span "Waiting for Client" at bounding box center [592, 144] width 88 height 11
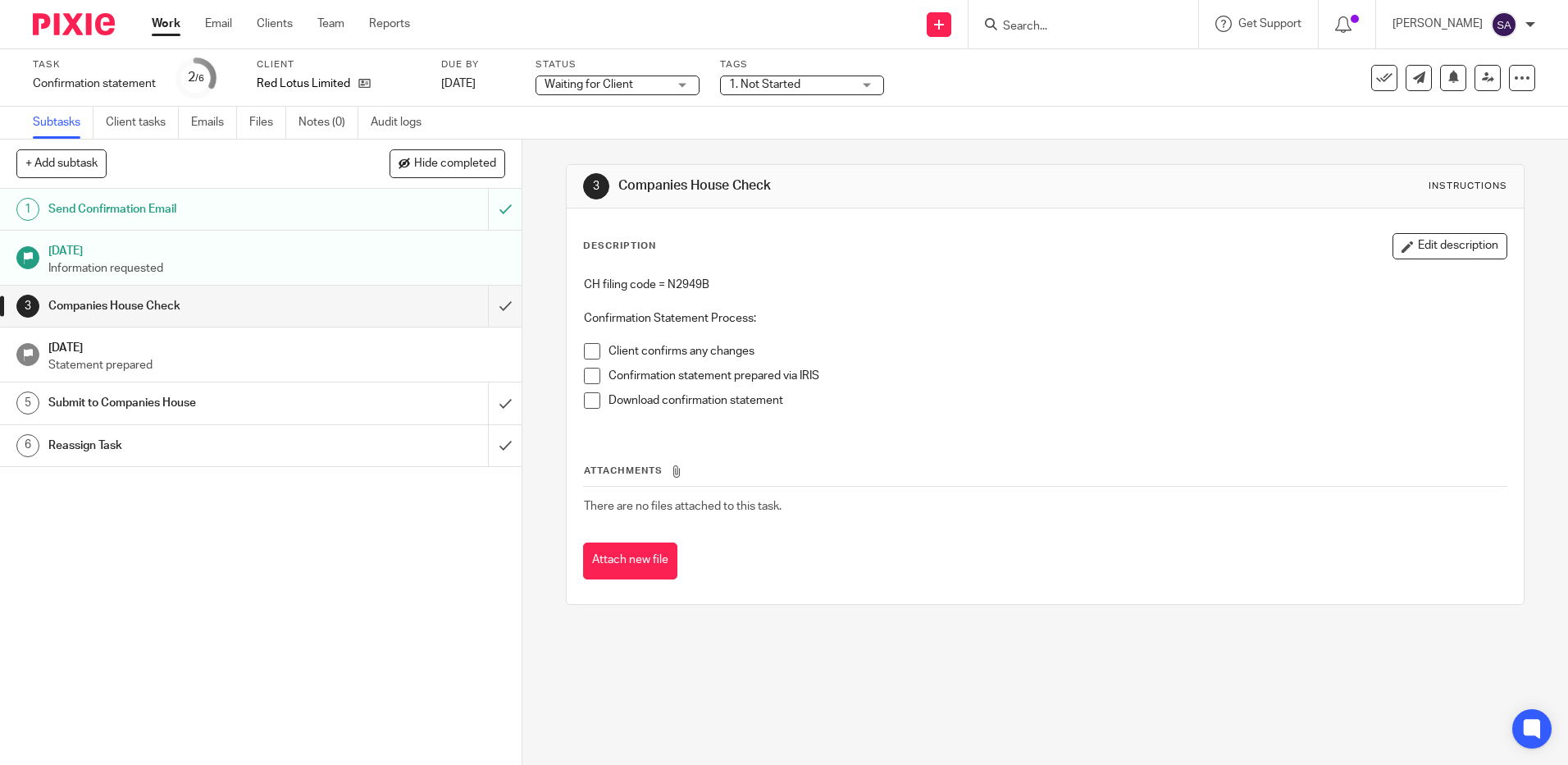
click at [855, 87] on div "1. Not Started" at bounding box center [801, 85] width 164 height 20
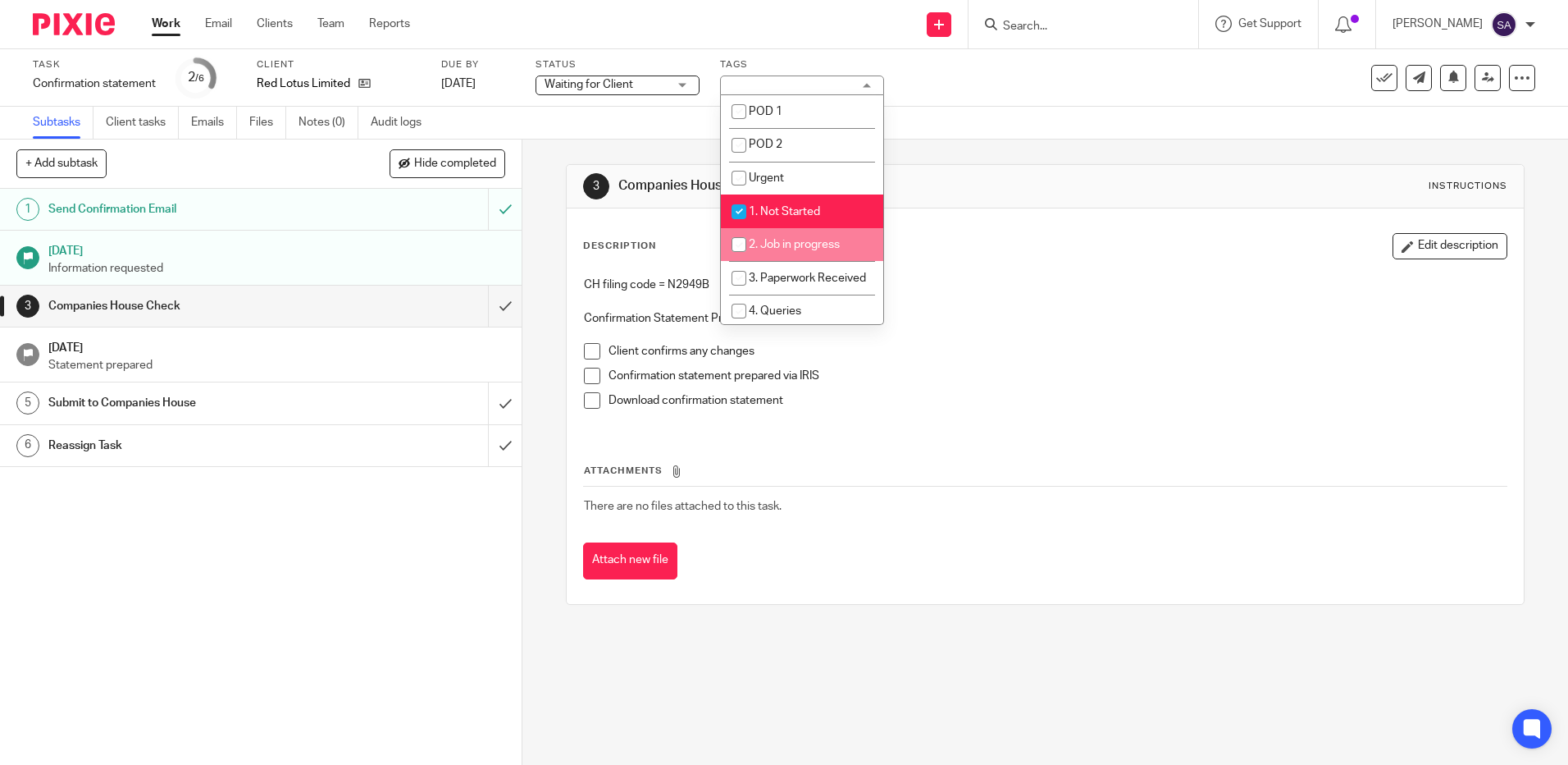
click at [740, 244] on input "checkbox" at bounding box center [738, 244] width 31 height 31
checkbox input "true"
click at [736, 215] on input "checkbox" at bounding box center [738, 211] width 31 height 31
checkbox input "false"
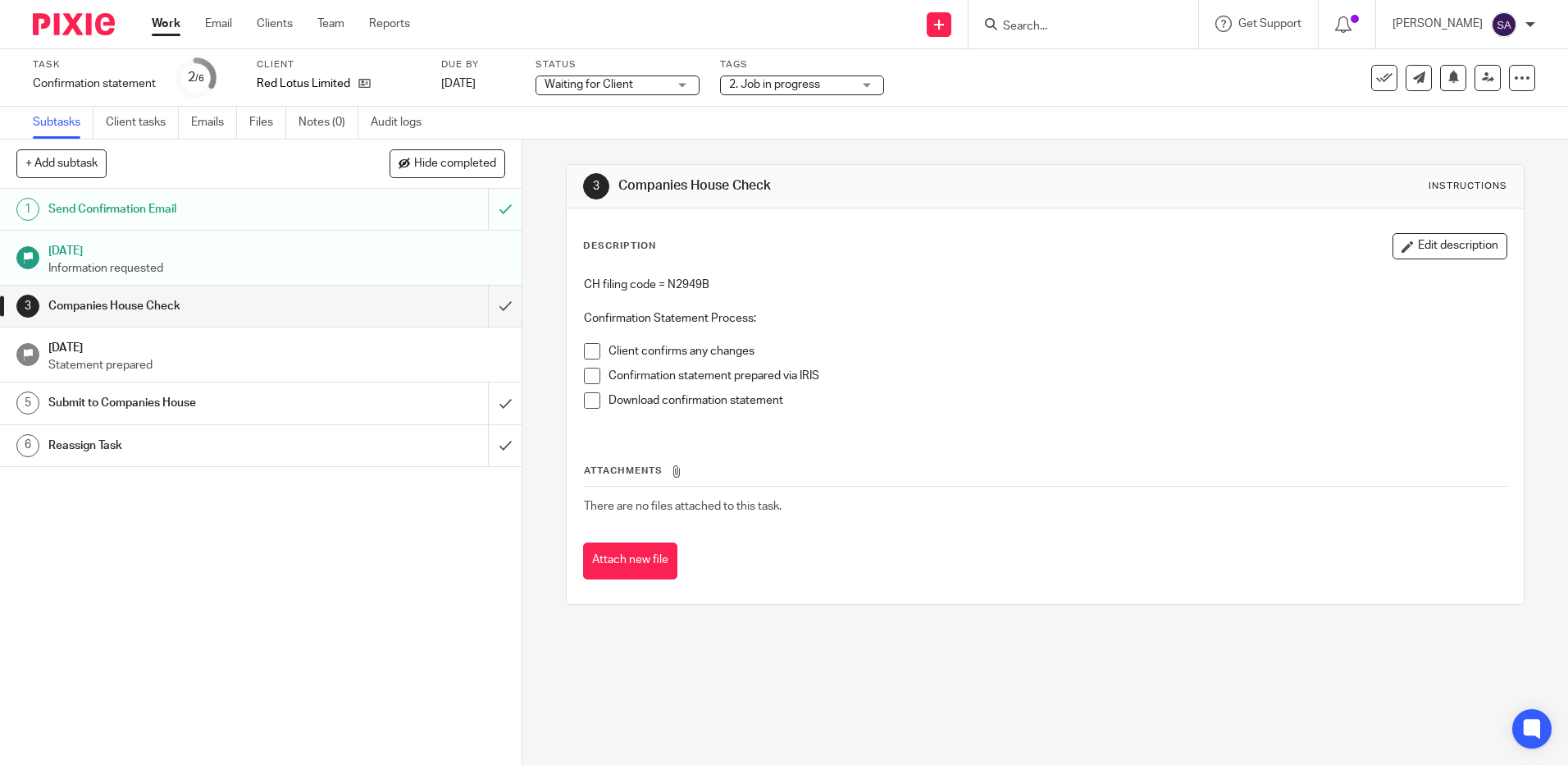
click at [964, 630] on div "3 Companies House Check Instructions Description Edit description CH filing cod…" at bounding box center [1045, 452] width 1046 height 625
click at [169, 18] on link "Work" at bounding box center [166, 24] width 29 height 16
